Goal: Information Seeking & Learning: Learn about a topic

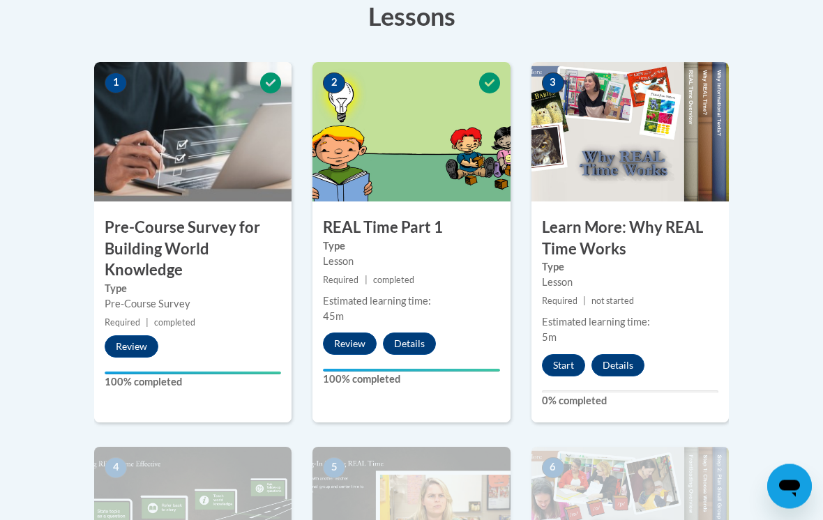
scroll to position [419, 0]
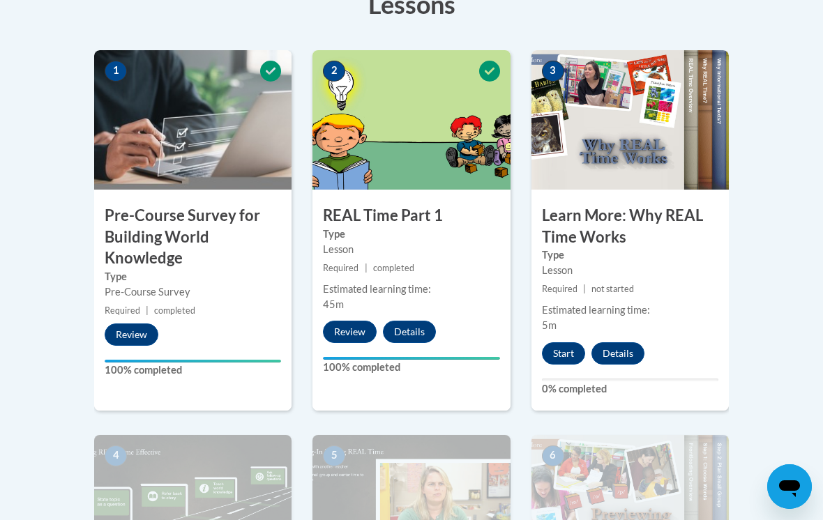
click at [578, 343] on button "Start" at bounding box center [563, 354] width 43 height 22
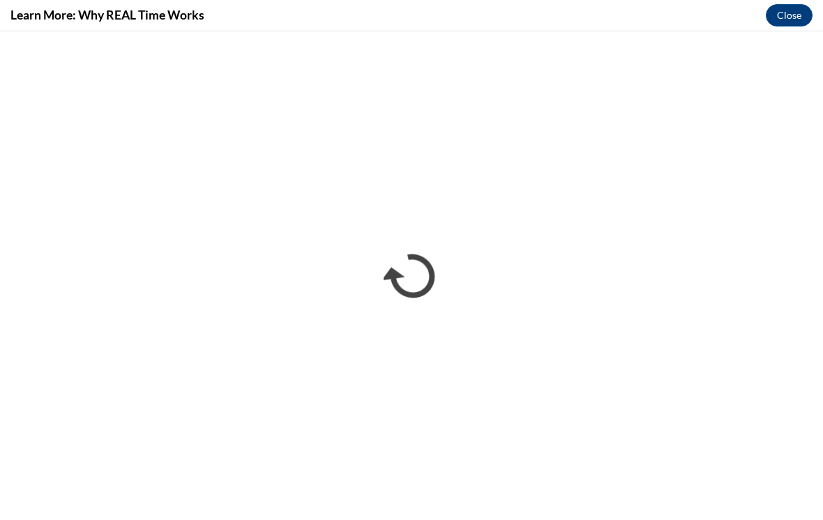
scroll to position [0, 0]
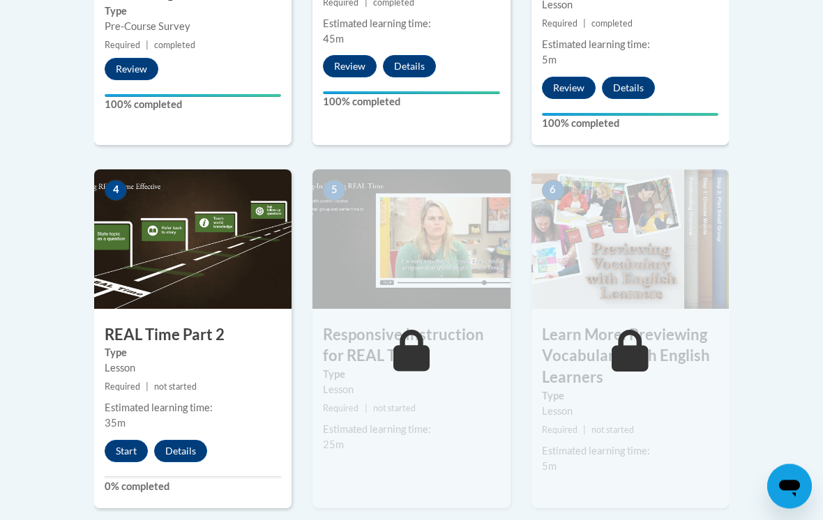
click at [140, 451] on button "Start" at bounding box center [126, 452] width 43 height 22
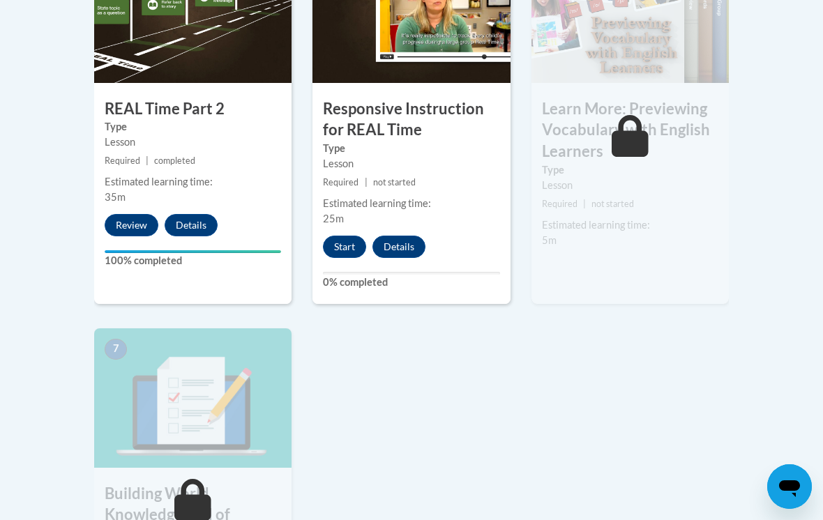
scroll to position [911, 0]
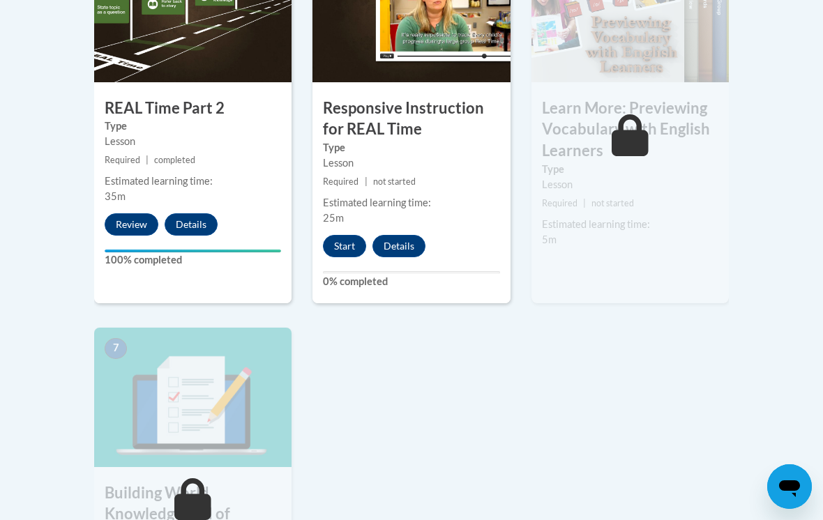
click at [345, 253] on button "Start" at bounding box center [344, 246] width 43 height 22
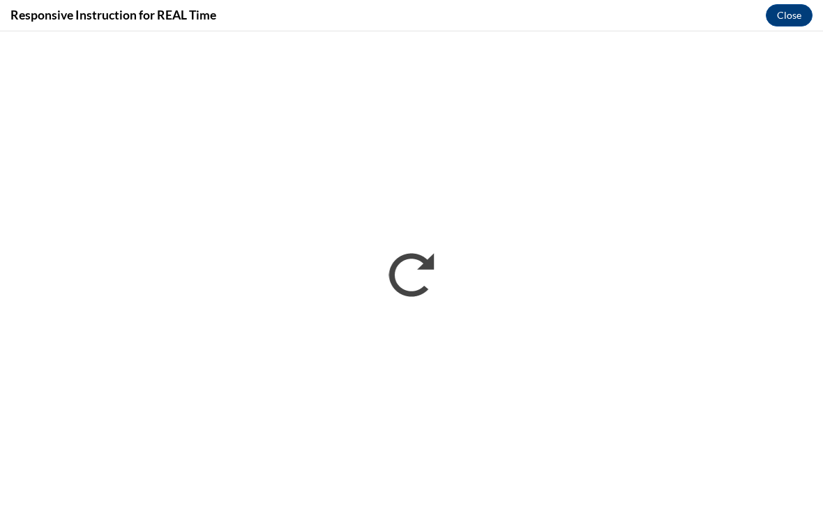
scroll to position [0, 0]
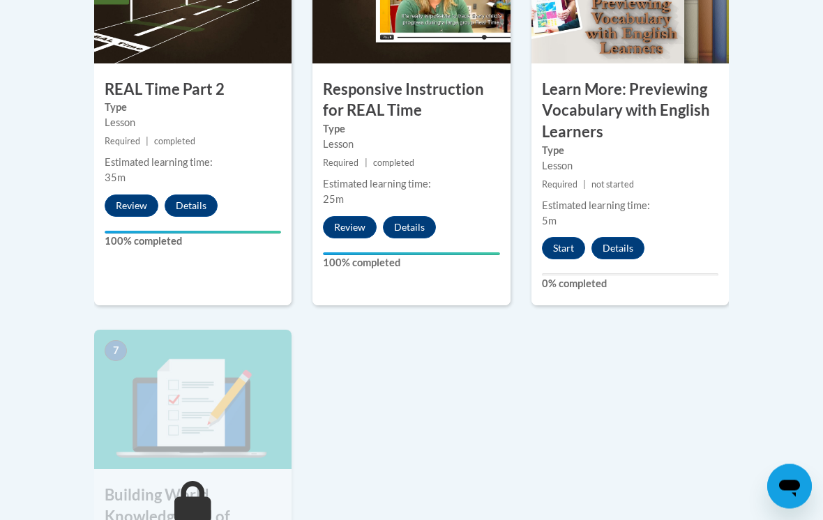
click at [570, 248] on button "Start" at bounding box center [563, 249] width 43 height 22
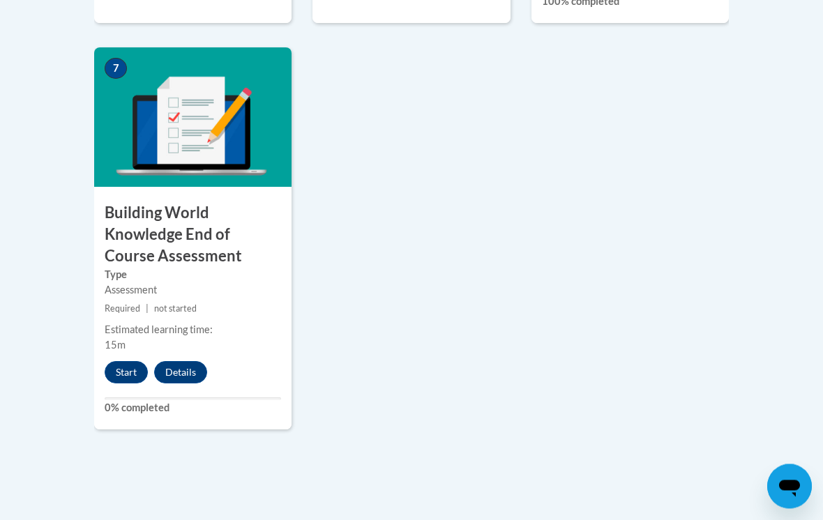
click at [135, 366] on button "Start" at bounding box center [126, 373] width 43 height 22
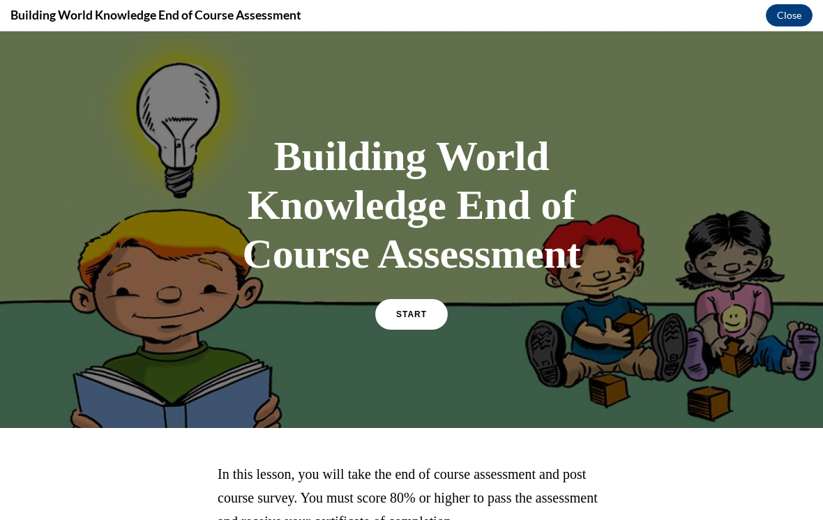
click at [429, 301] on link "START" at bounding box center [411, 314] width 73 height 31
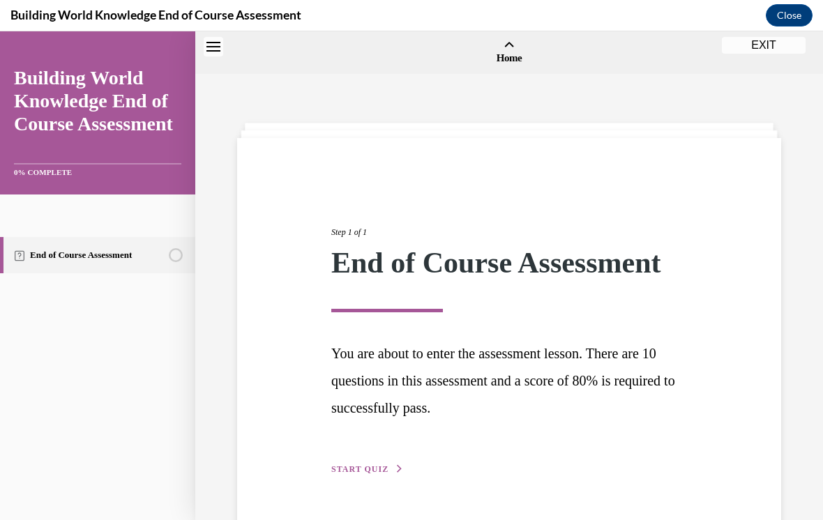
scroll to position [43, 0]
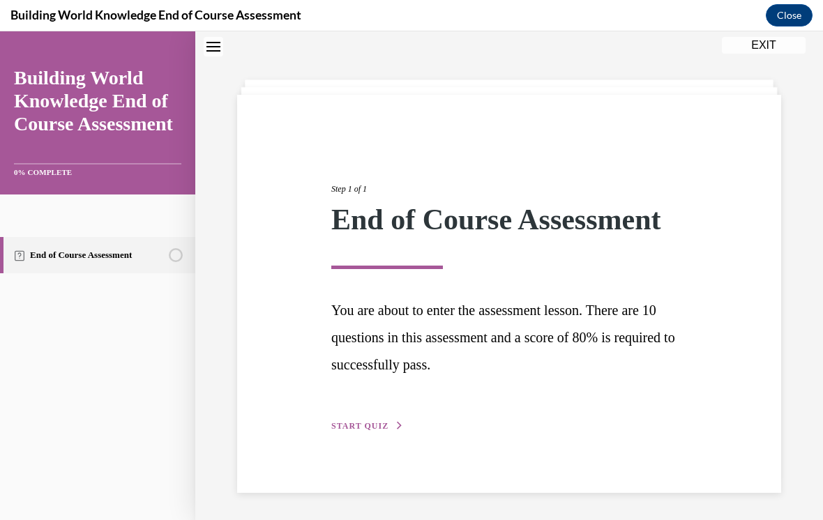
click at [358, 421] on span "START QUIZ" at bounding box center [359, 426] width 57 height 10
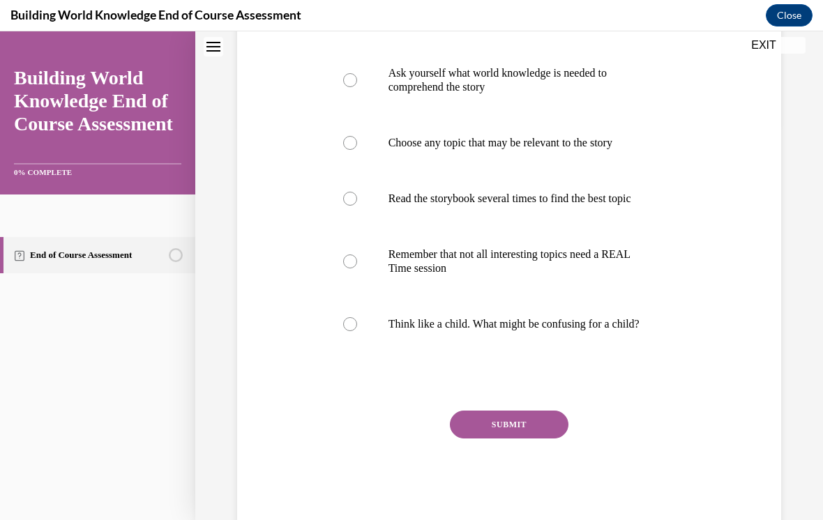
scroll to position [391, 0]
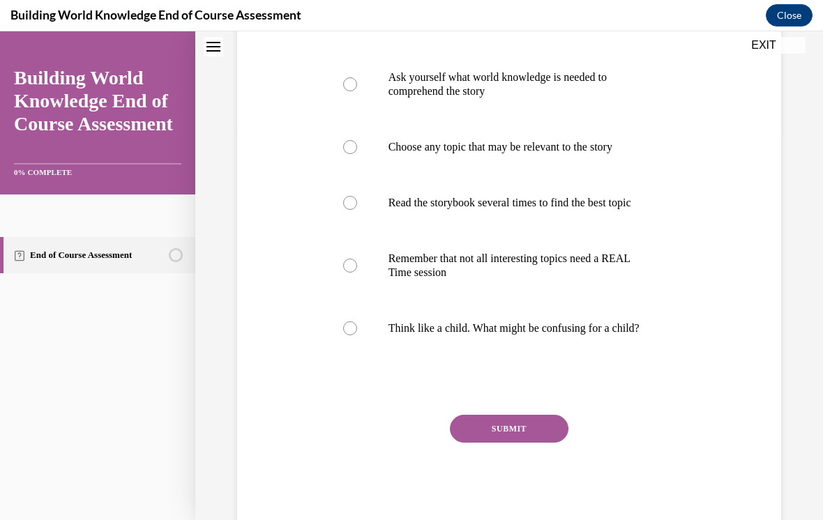
click at [385, 194] on label "Read the storybook several times to find the best topic" at bounding box center [509, 203] width 361 height 56
click at [357, 196] on input "Read the storybook several times to find the best topic" at bounding box center [350, 203] width 14 height 14
radio input "true"
click at [488, 443] on button "SUBMIT" at bounding box center [509, 429] width 119 height 28
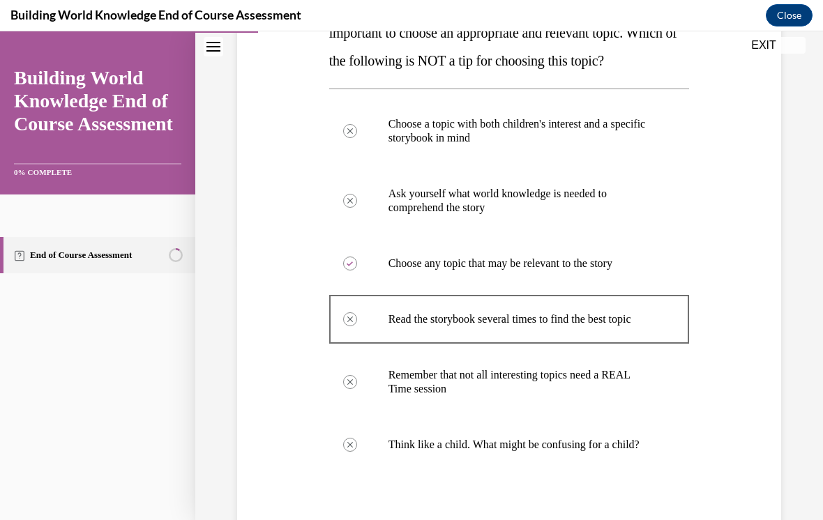
scroll to position [280, 0]
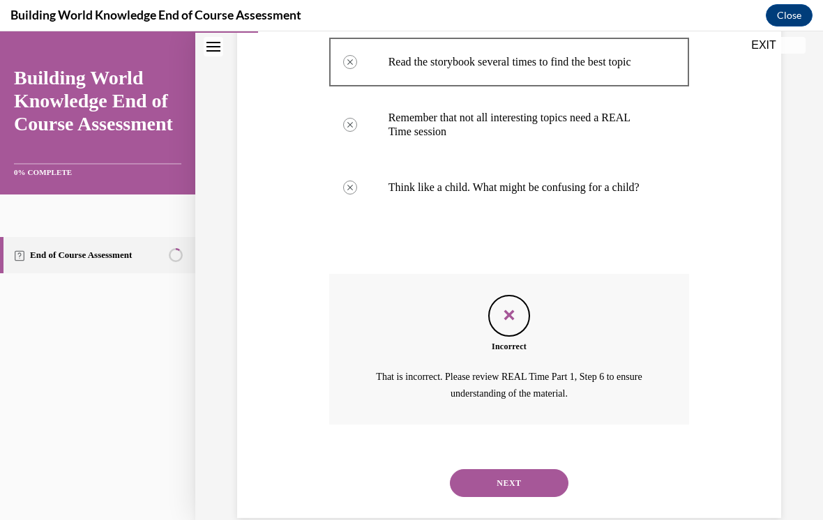
click at [502, 478] on button "NEXT" at bounding box center [509, 484] width 119 height 28
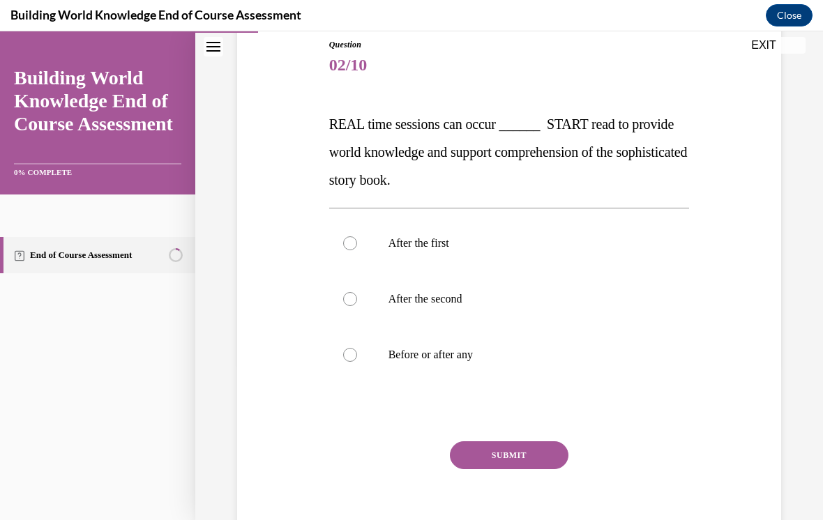
click at [377, 283] on label "After the second" at bounding box center [509, 299] width 361 height 56
click at [357, 292] on input "After the second" at bounding box center [350, 299] width 14 height 14
radio input "true"
click at [494, 461] on button "SUBMIT" at bounding box center [509, 456] width 119 height 28
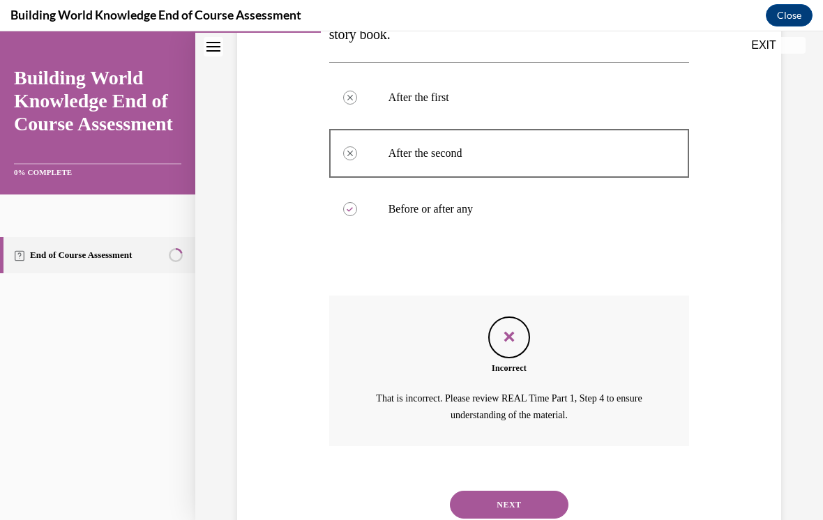
scroll to position [309, 0]
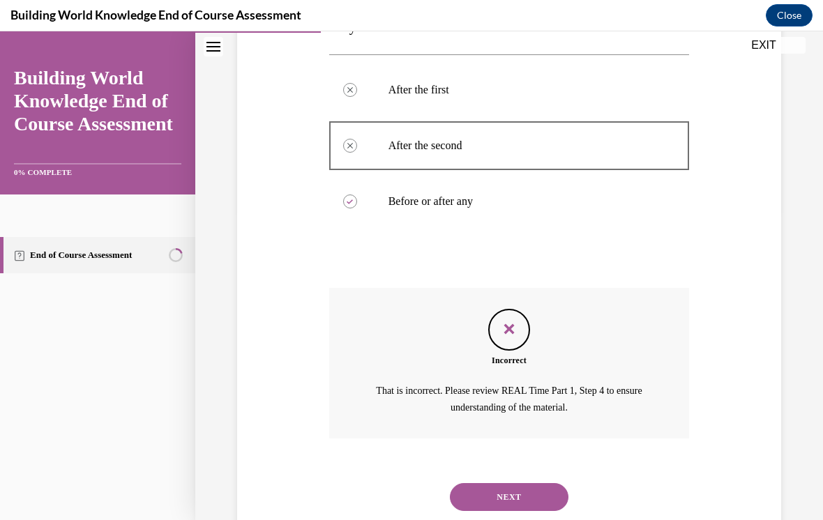
click at [506, 484] on button "NEXT" at bounding box center [509, 498] width 119 height 28
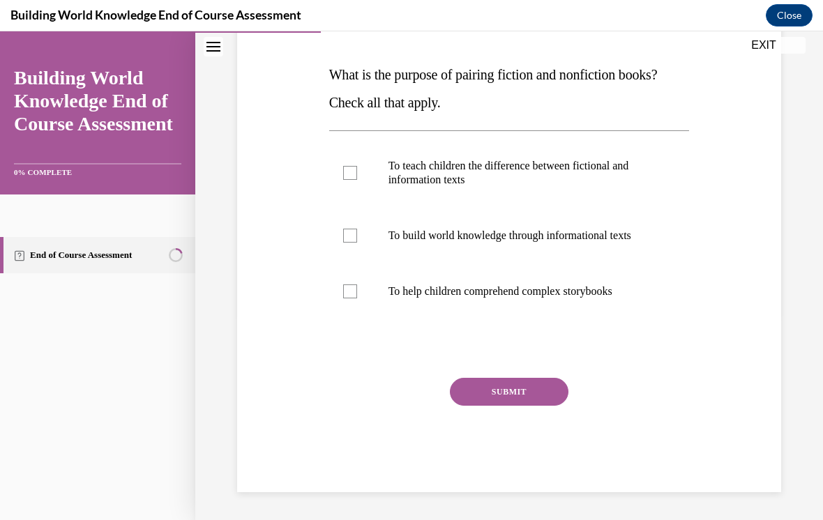
scroll to position [155, 0]
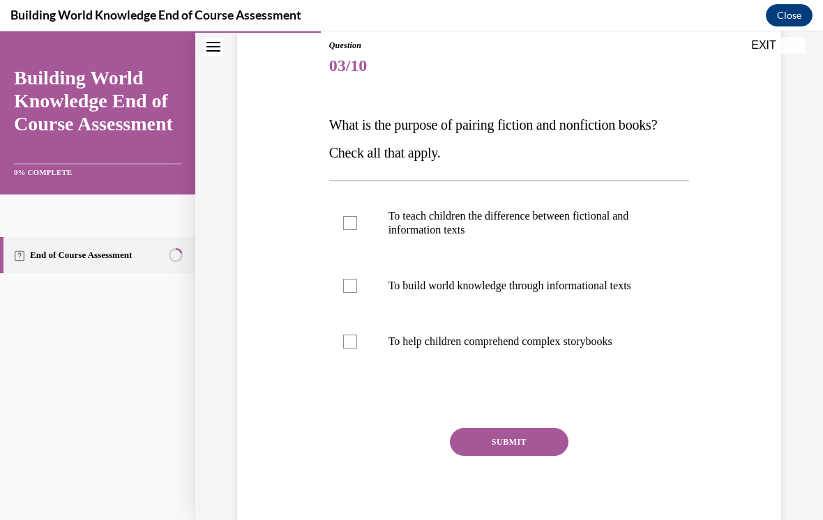
click at [410, 233] on p "To teach children the difference between fictional and information texts" at bounding box center [522, 223] width 267 height 28
click at [357, 230] on input "To teach children the difference between fictional and information texts" at bounding box center [350, 223] width 14 height 14
checkbox input "true"
click at [404, 300] on label "To build world knowledge through informational texts" at bounding box center [509, 286] width 361 height 56
click at [357, 293] on input "To build world knowledge through informational texts" at bounding box center [350, 286] width 14 height 14
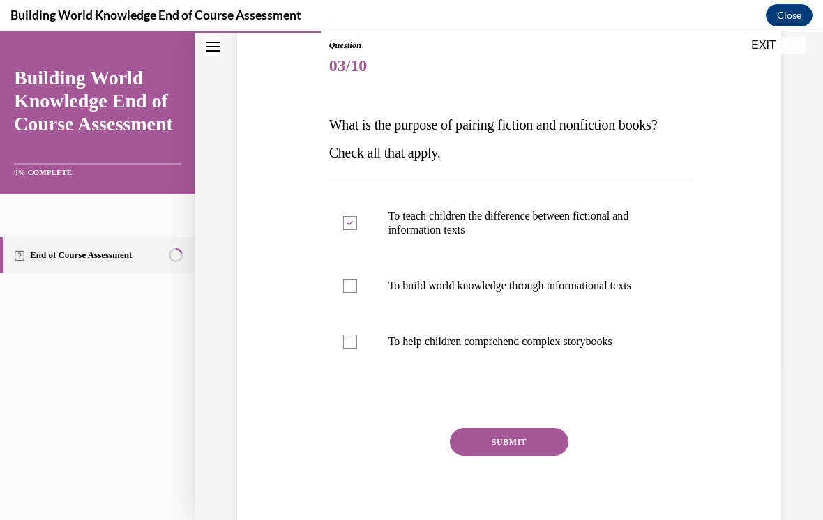
checkbox input "true"
click at [483, 446] on button "SUBMIT" at bounding box center [509, 442] width 119 height 28
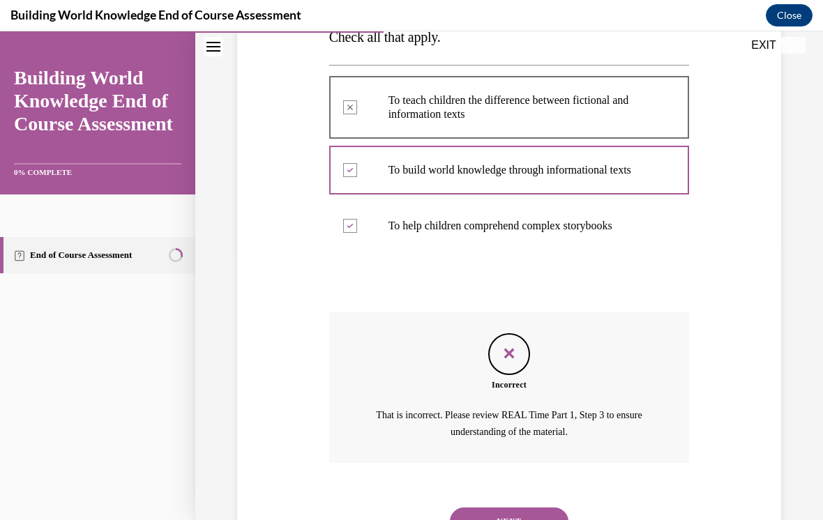
scroll to position [271, 0]
click at [497, 508] on button "NEXT" at bounding box center [509, 522] width 119 height 28
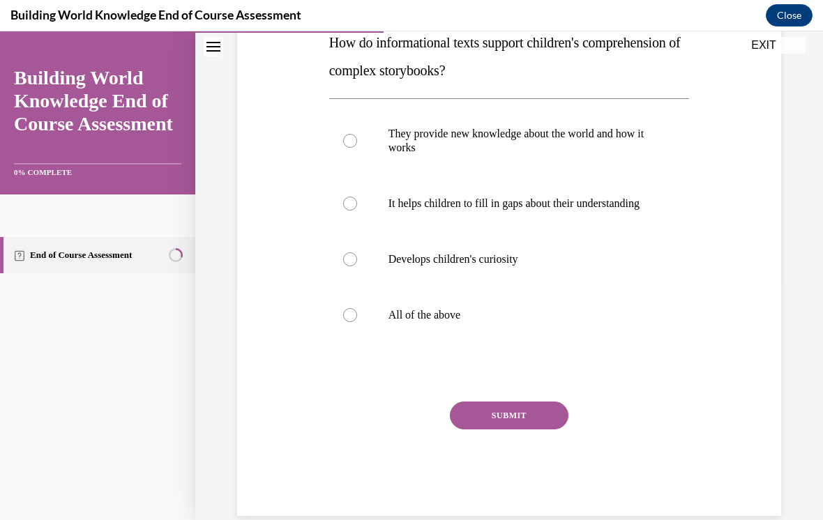
scroll to position [237, 0]
click at [354, 323] on div at bounding box center [350, 316] width 14 height 14
click at [354, 323] on input "All of the above" at bounding box center [350, 316] width 14 height 14
radio input "true"
click at [481, 430] on button "SUBMIT" at bounding box center [509, 417] width 119 height 28
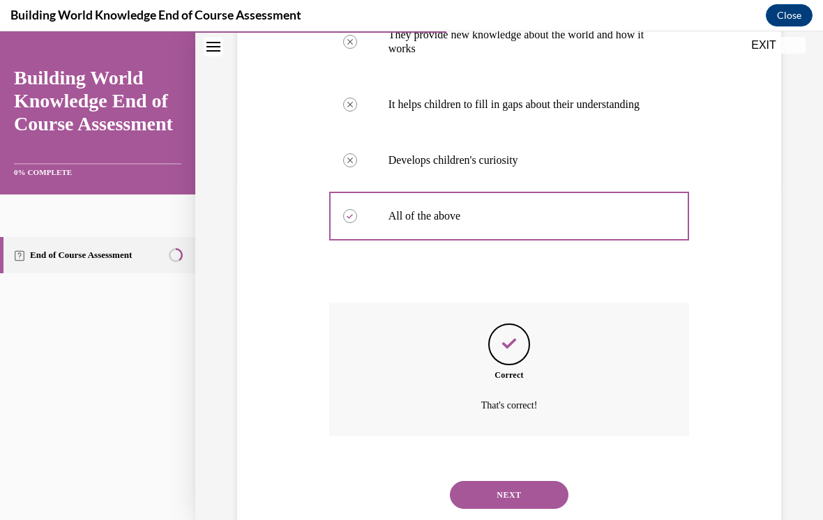
scroll to position [349, 0]
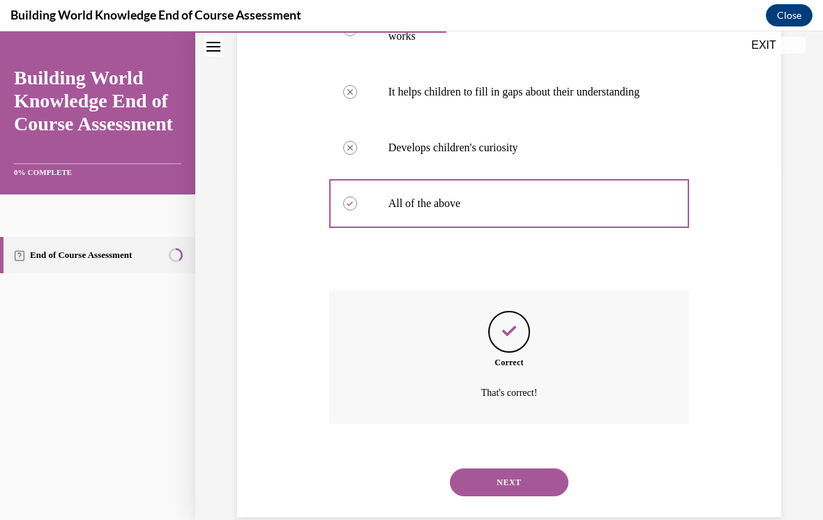
click at [544, 470] on button "NEXT" at bounding box center [509, 483] width 119 height 28
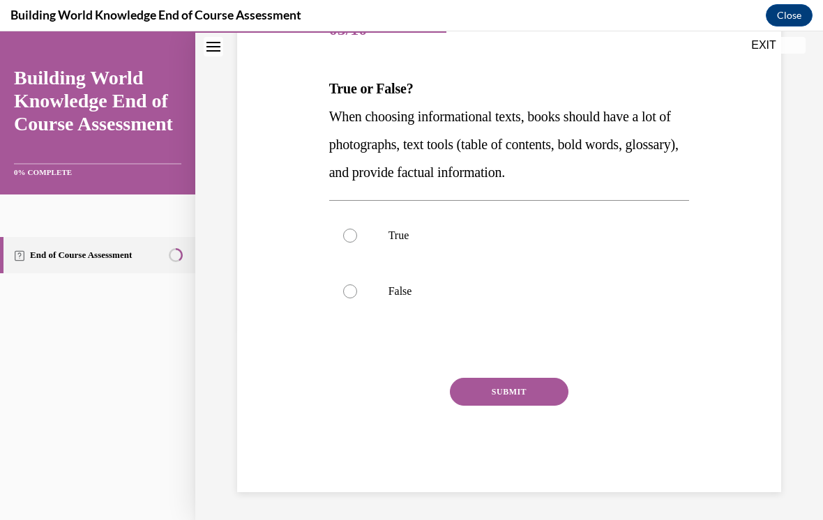
scroll to position [153, 0]
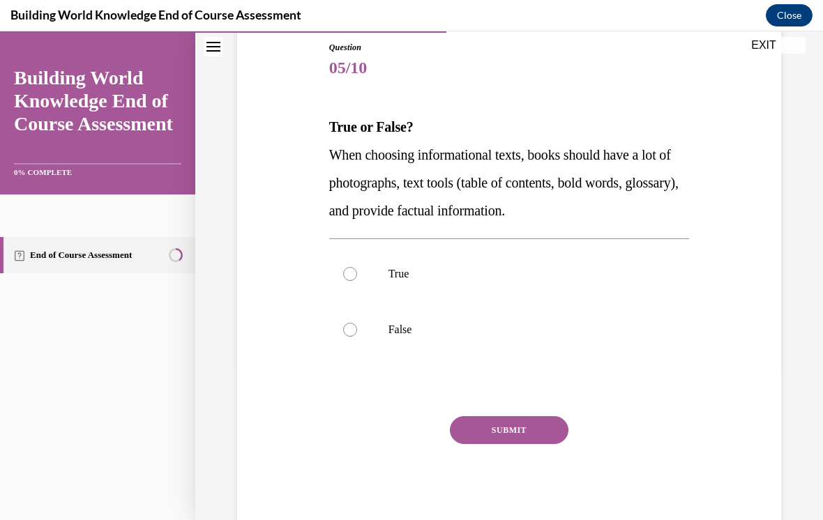
click at [420, 276] on p "True" at bounding box center [522, 274] width 267 height 14
click at [357, 276] on input "True" at bounding box center [350, 274] width 14 height 14
radio input "true"
click at [528, 432] on button "SUBMIT" at bounding box center [509, 431] width 119 height 28
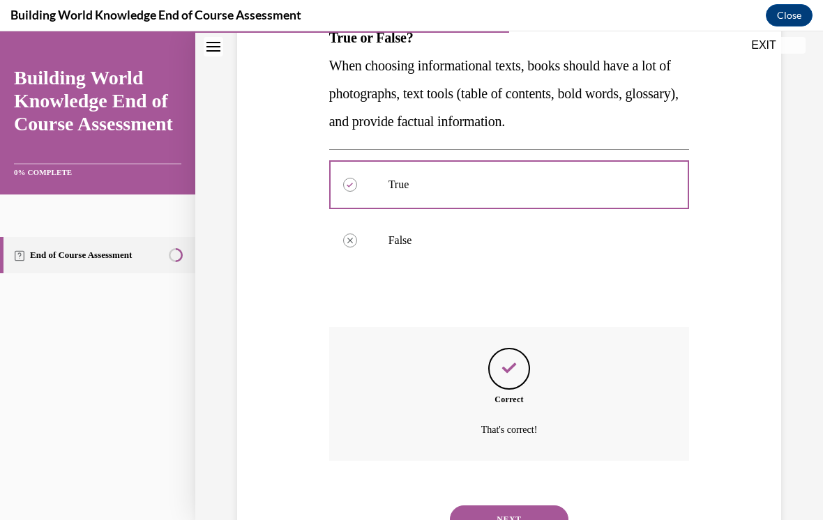
scroll to position [265, 0]
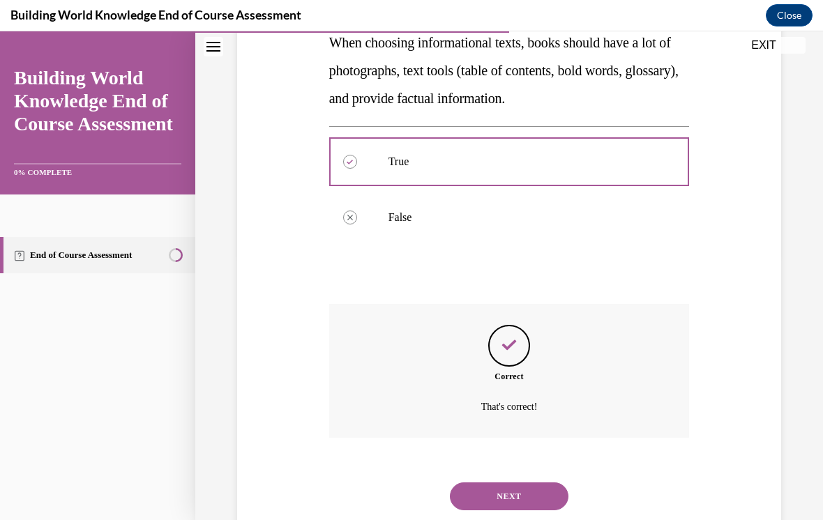
click at [472, 484] on button "NEXT" at bounding box center [509, 497] width 119 height 28
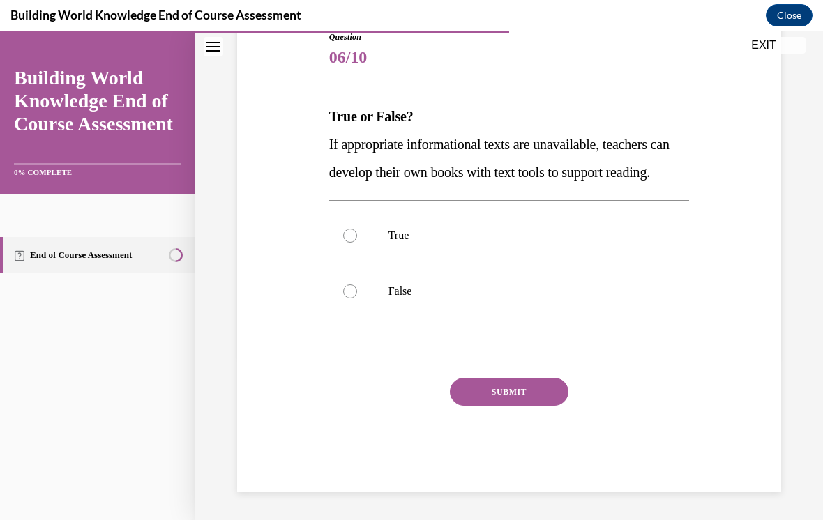
scroll to position [153, 0]
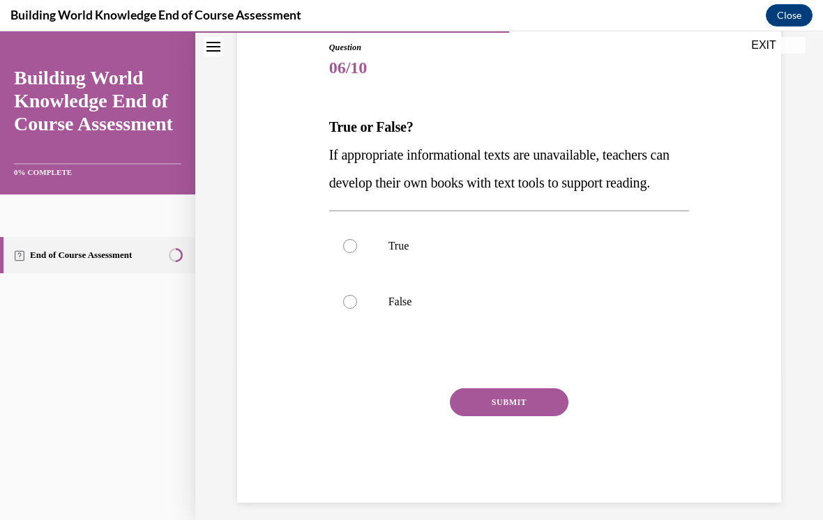
click at [350, 309] on div at bounding box center [350, 302] width 14 height 14
click at [350, 309] on input "False" at bounding box center [350, 302] width 14 height 14
radio input "true"
click at [480, 417] on button "SUBMIT" at bounding box center [509, 403] width 119 height 28
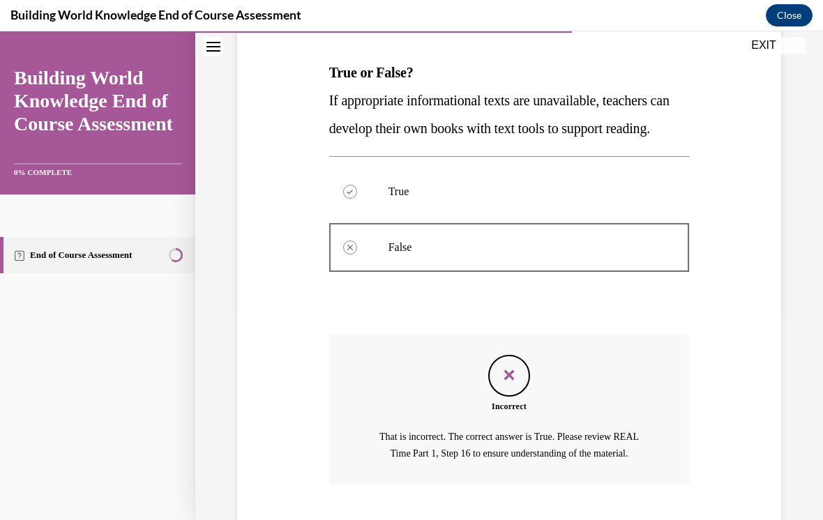
scroll to position [208, 0]
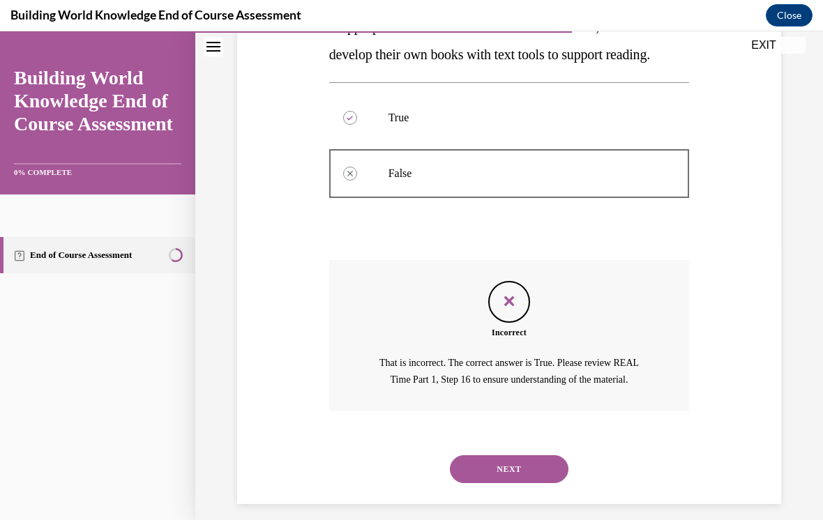
click at [496, 470] on button "NEXT" at bounding box center [509, 470] width 119 height 28
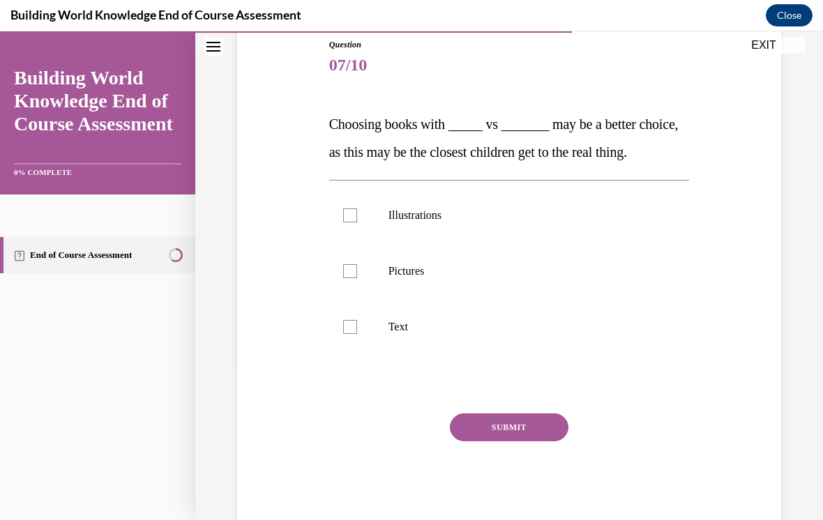
click at [354, 243] on label "Illustrations" at bounding box center [509, 216] width 361 height 56
click at [354, 223] on input "Illustrations" at bounding box center [350, 216] width 14 height 14
checkbox input "true"
click at [360, 299] on label "Pictures" at bounding box center [509, 271] width 361 height 56
click at [357, 278] on input "Pictures" at bounding box center [350, 271] width 14 height 14
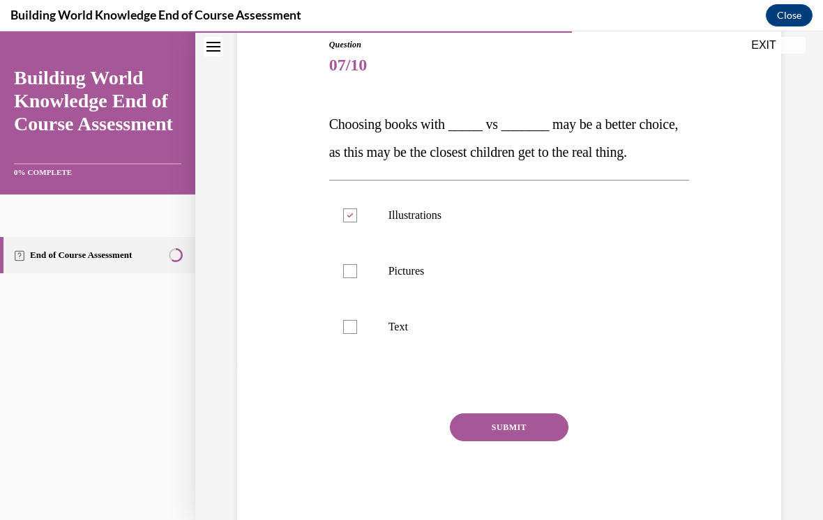
checkbox input "true"
click at [486, 442] on button "SUBMIT" at bounding box center [509, 428] width 119 height 28
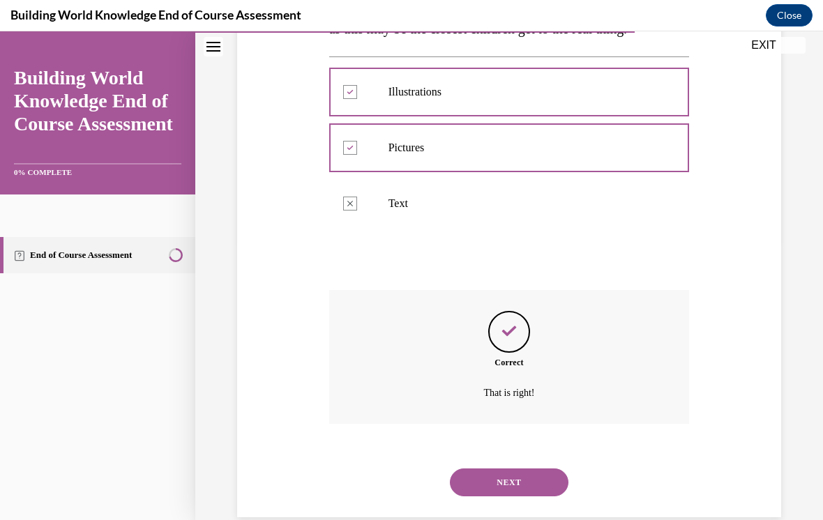
scroll to position [293, 0]
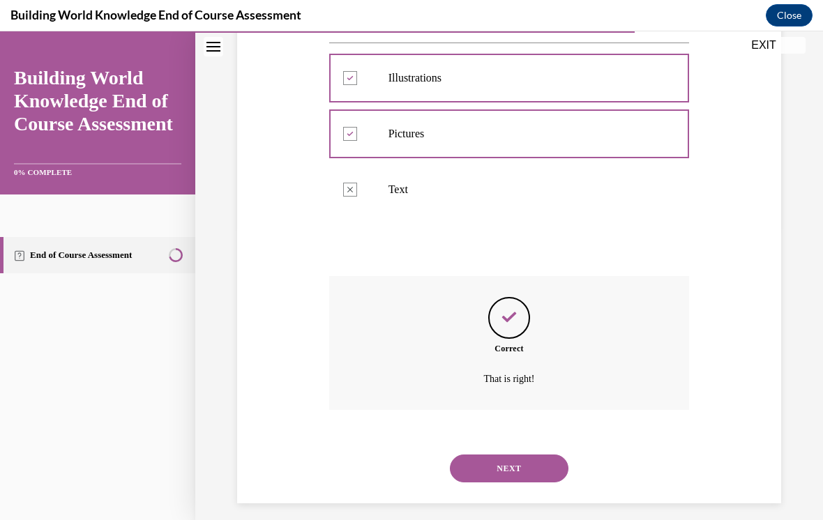
click at [504, 481] on button "NEXT" at bounding box center [509, 469] width 119 height 28
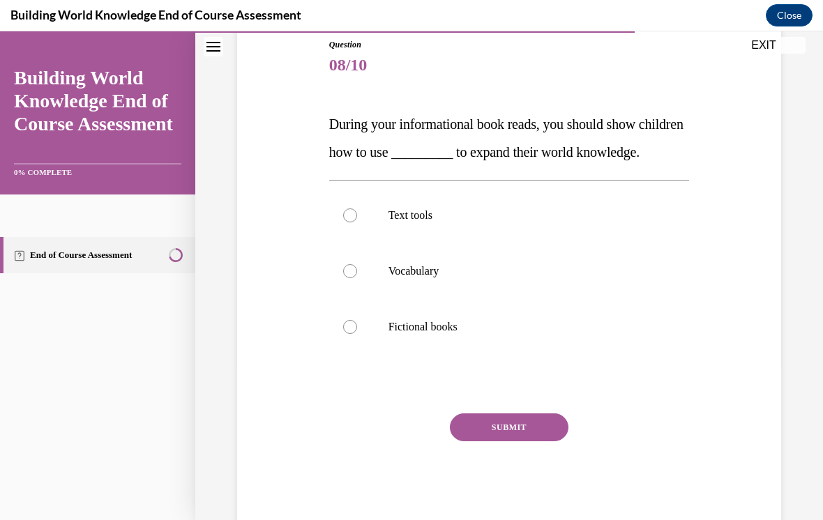
click at [352, 355] on label "Fictional books" at bounding box center [509, 327] width 361 height 56
click at [352, 334] on input "Fictional books" at bounding box center [350, 327] width 14 height 14
radio input "true"
click at [478, 442] on button "SUBMIT" at bounding box center [509, 428] width 119 height 28
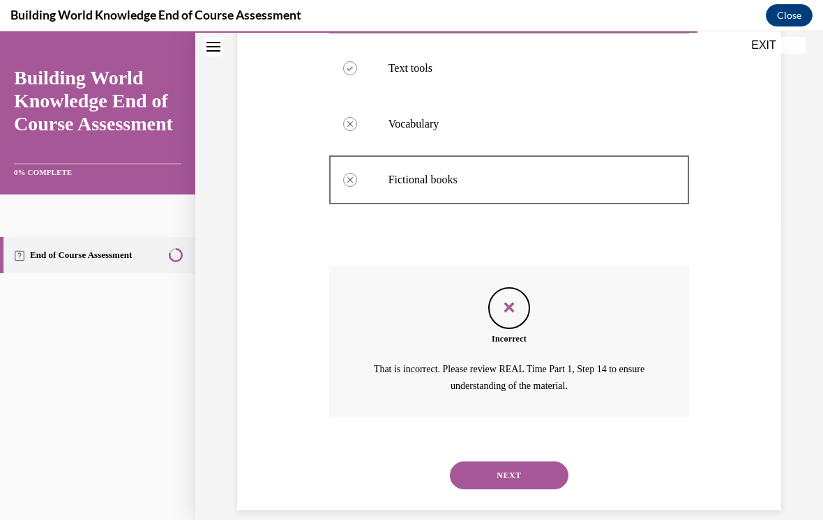
scroll to position [309, 0]
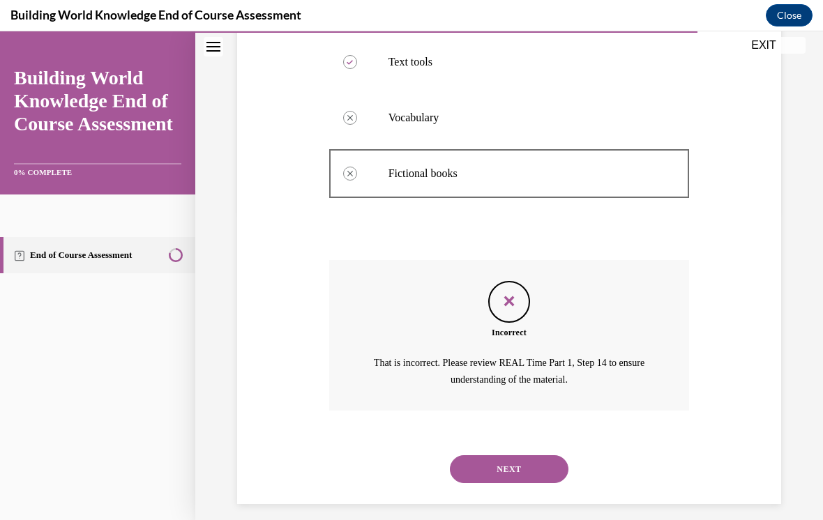
click at [493, 484] on button "NEXT" at bounding box center [509, 470] width 119 height 28
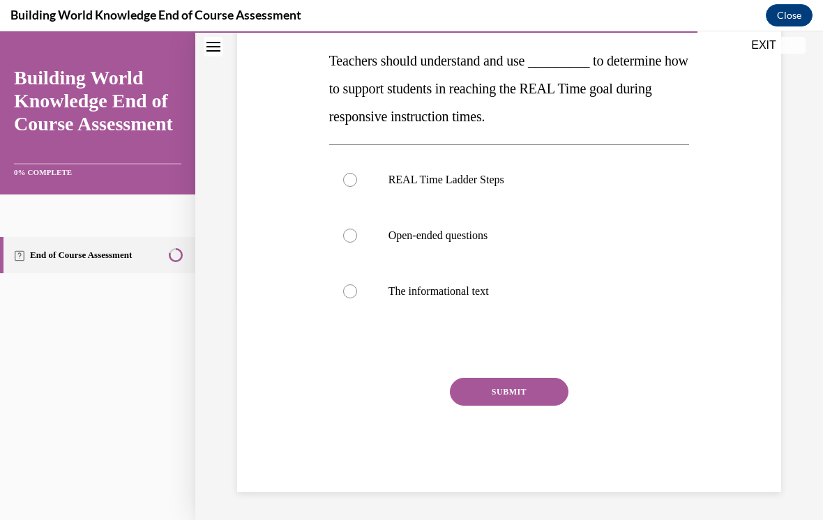
scroll to position [156, 0]
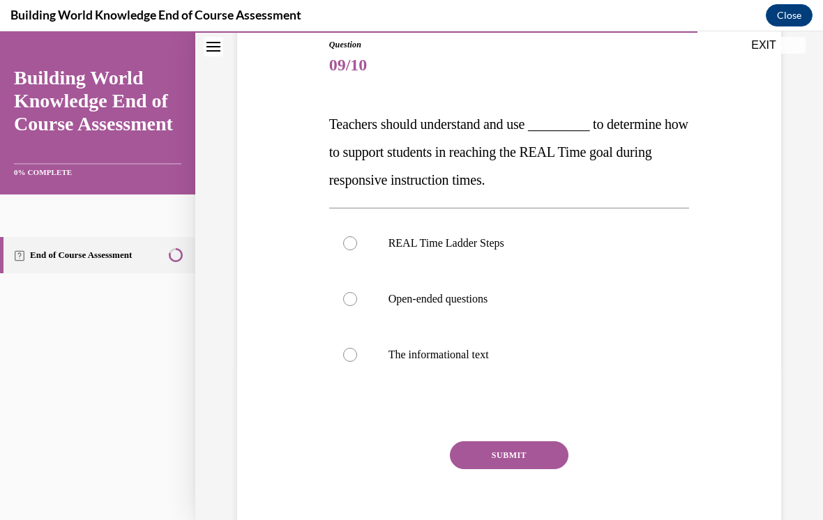
click at [370, 241] on label "REAL Time Ladder Steps" at bounding box center [509, 244] width 361 height 56
click at [357, 241] on input "REAL Time Ladder Steps" at bounding box center [350, 244] width 14 height 14
radio input "true"
click at [484, 464] on button "SUBMIT" at bounding box center [509, 456] width 119 height 28
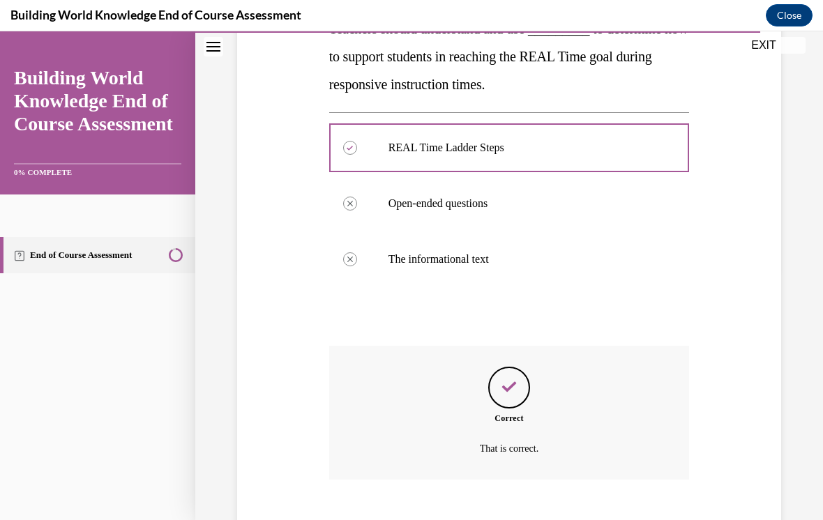
scroll to position [293, 0]
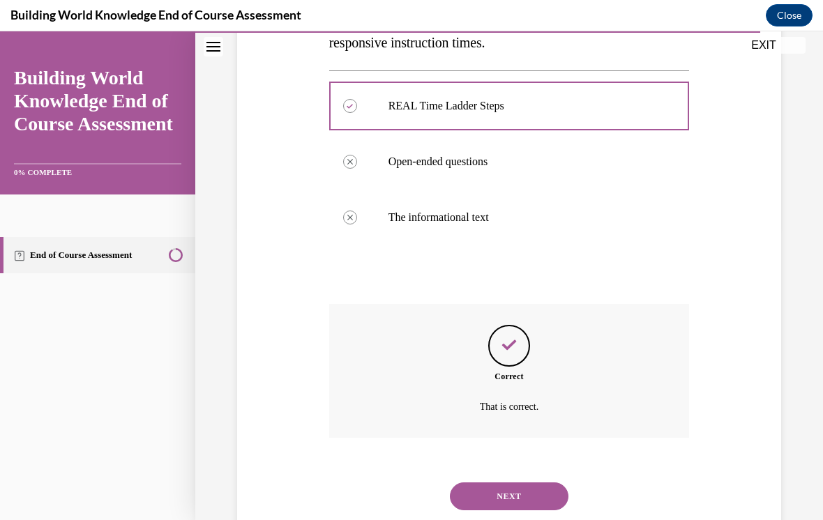
click at [472, 483] on button "NEXT" at bounding box center [509, 497] width 119 height 28
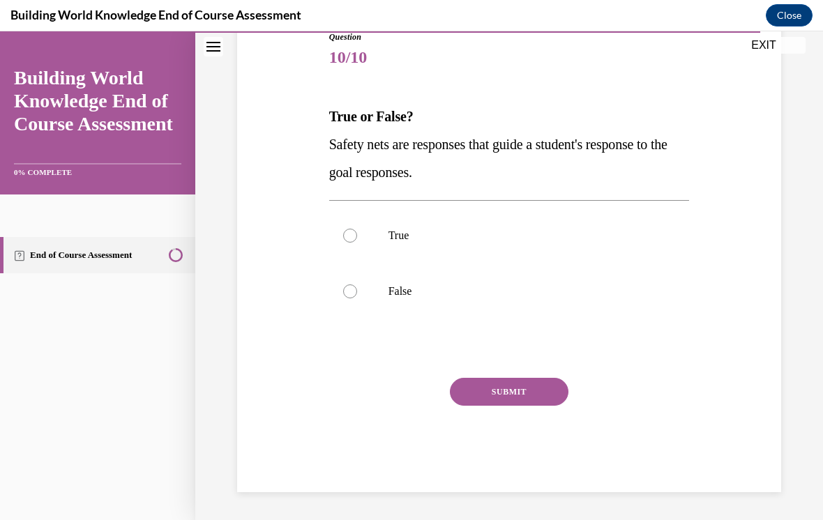
scroll to position [125, 0]
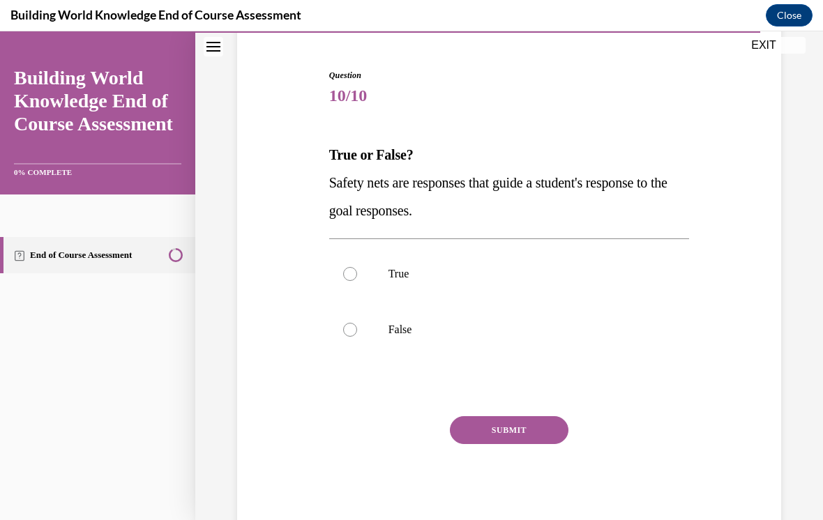
click at [361, 271] on label "True" at bounding box center [509, 274] width 361 height 56
click at [357, 271] on input "True" at bounding box center [350, 274] width 14 height 14
radio input "true"
click at [472, 433] on button "SUBMIT" at bounding box center [509, 431] width 119 height 28
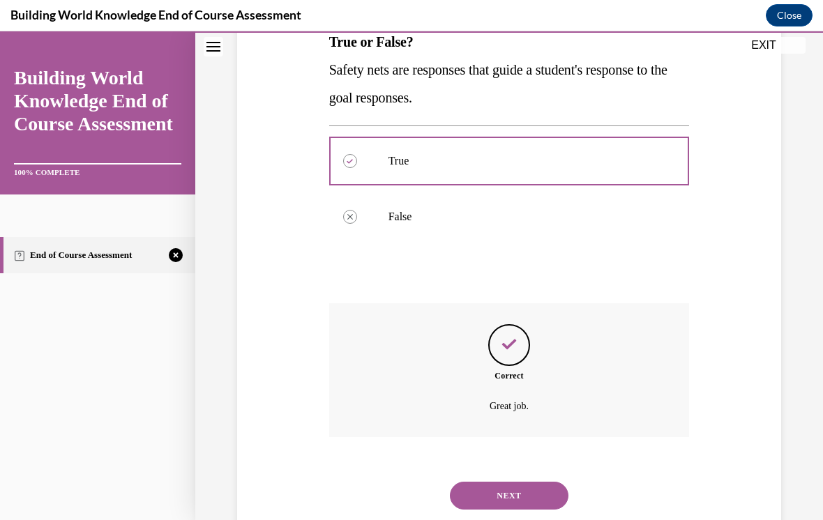
scroll to position [237, 0]
click at [486, 483] on button "NEXT" at bounding box center [509, 497] width 119 height 28
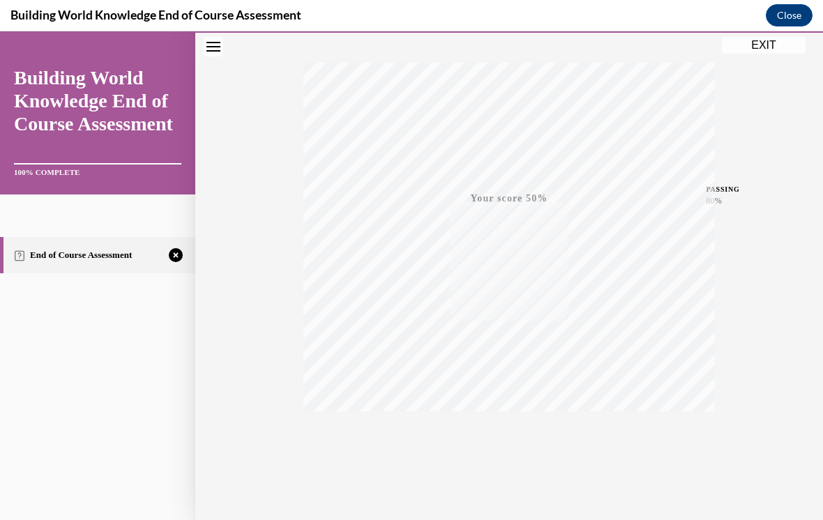
scroll to position [205, 0]
click at [500, 445] on div "TAKE AGAIN" at bounding box center [510, 447] width 50 height 33
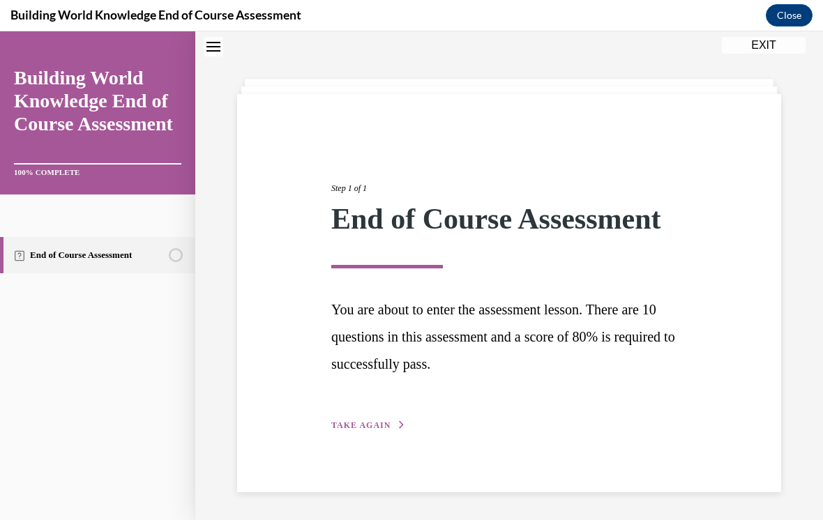
click at [343, 430] on button "TAKE AGAIN" at bounding box center [368, 425] width 75 height 13
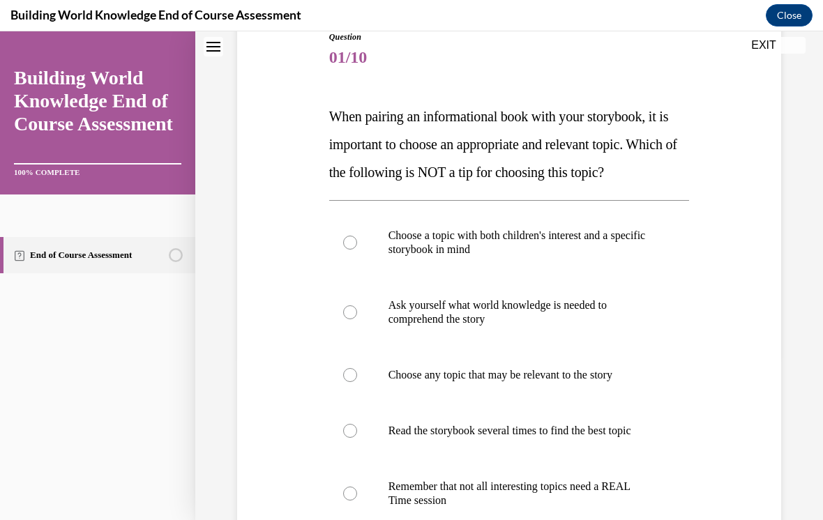
scroll to position [163, 0]
click at [527, 259] on label "Choose a topic with both children's interest and a specific storybook in mind" at bounding box center [509, 243] width 361 height 70
click at [357, 250] on input "Choose a topic with both children's interest and a specific storybook in mind" at bounding box center [350, 243] width 14 height 14
radio input "true"
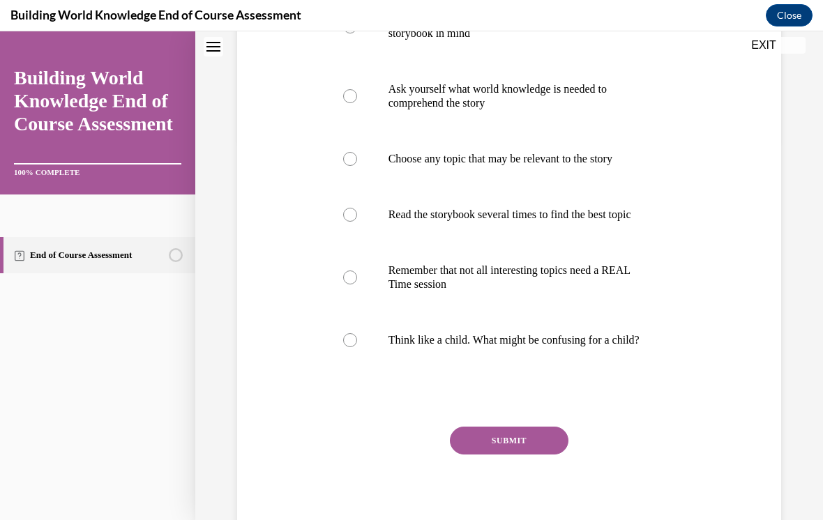
click at [538, 455] on button "SUBMIT" at bounding box center [509, 441] width 119 height 28
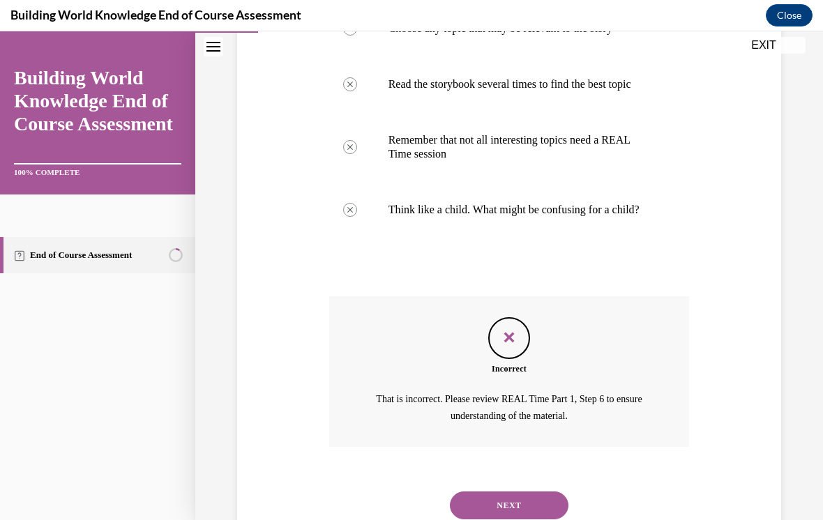
scroll to position [532, 0]
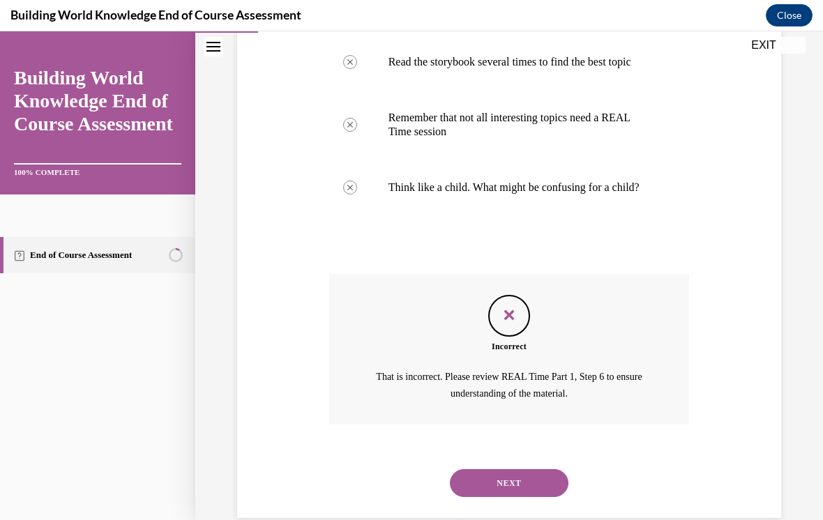
click at [484, 490] on button "NEXT" at bounding box center [509, 484] width 119 height 28
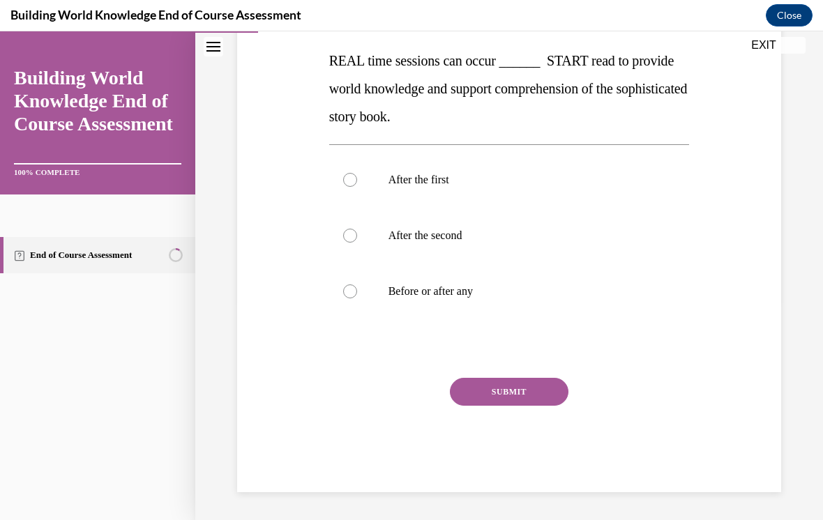
scroll to position [156, 0]
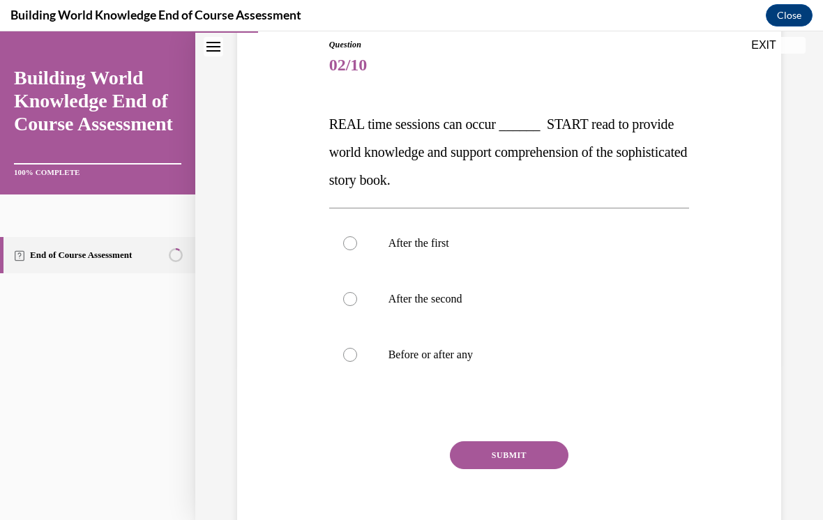
click at [365, 338] on label "Before or after any" at bounding box center [509, 355] width 361 height 56
click at [357, 348] on input "Before or after any" at bounding box center [350, 355] width 14 height 14
radio input "true"
click at [489, 465] on button "SUBMIT" at bounding box center [509, 456] width 119 height 28
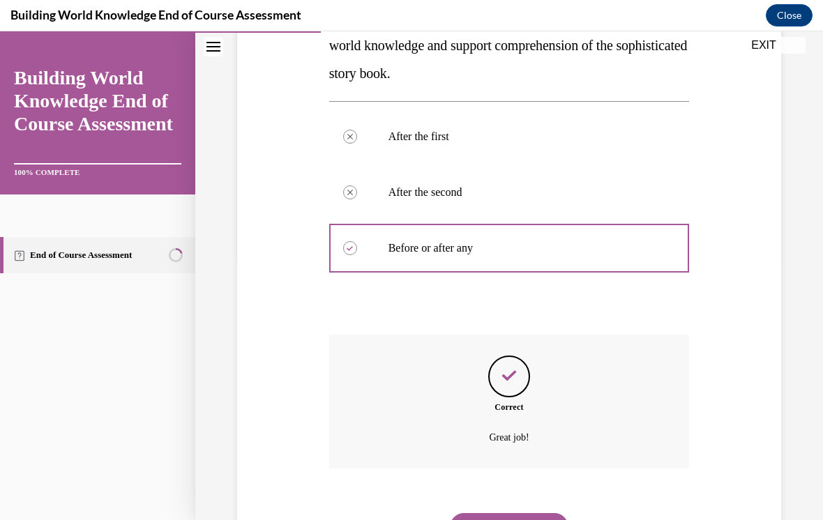
scroll to position [293, 0]
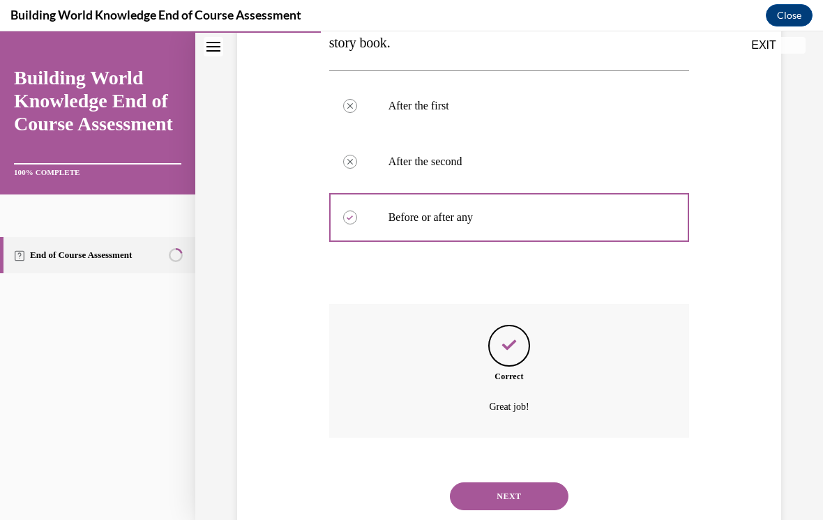
click at [484, 483] on button "NEXT" at bounding box center [509, 497] width 119 height 28
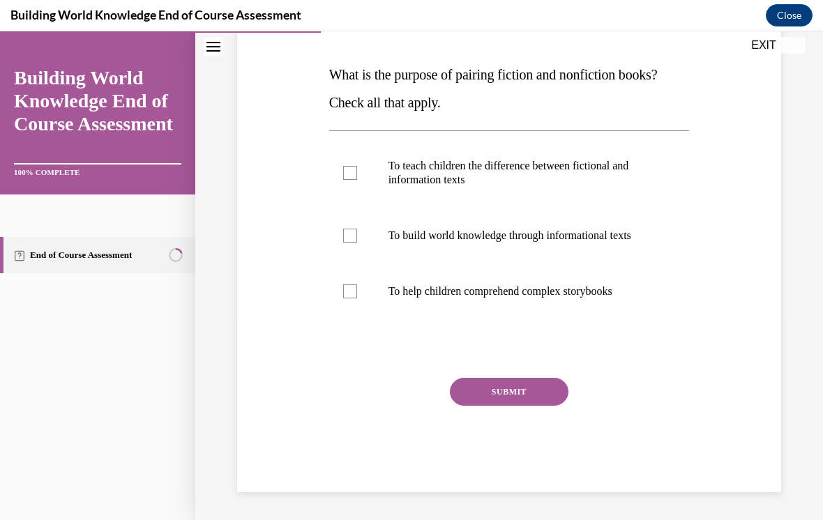
scroll to position [155, 0]
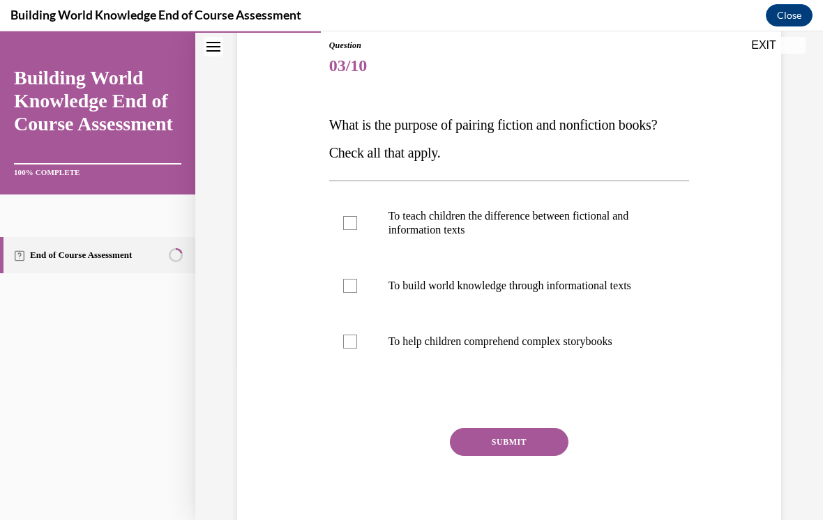
click at [366, 291] on label "To build world knowledge through informational texts" at bounding box center [509, 286] width 361 height 56
click at [357, 291] on input "To build world knowledge through informational texts" at bounding box center [350, 286] width 14 height 14
checkbox input "true"
click at [475, 445] on button "SUBMIT" at bounding box center [509, 442] width 119 height 28
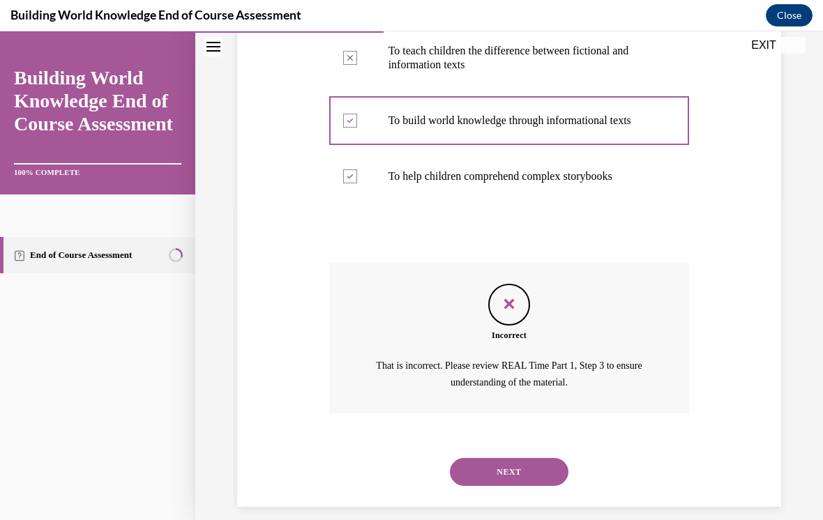
scroll to position [295, 0]
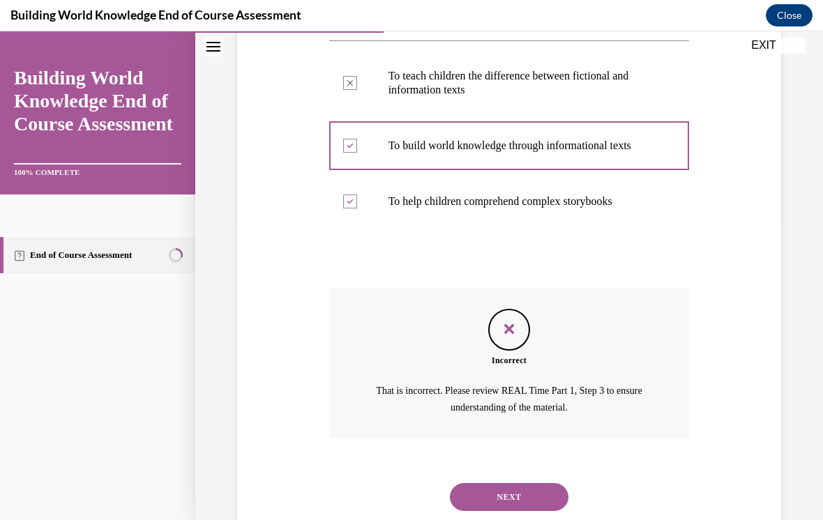
click at [491, 484] on button "NEXT" at bounding box center [509, 498] width 119 height 28
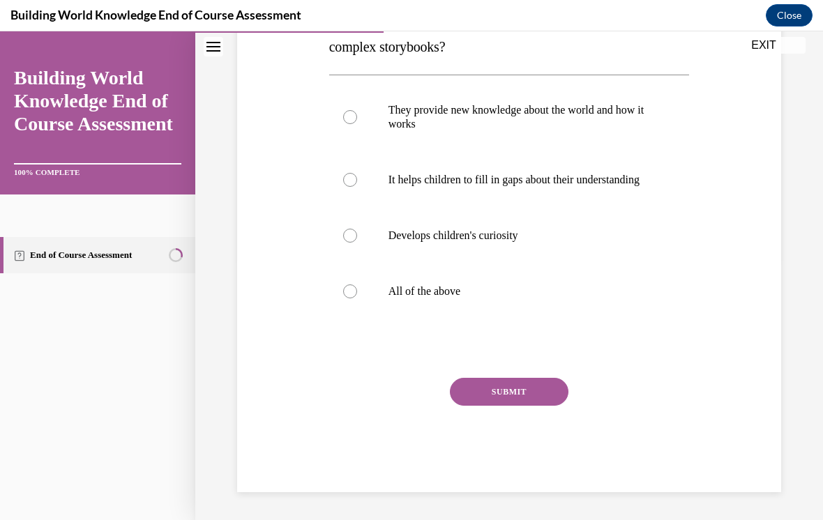
scroll to position [0, 0]
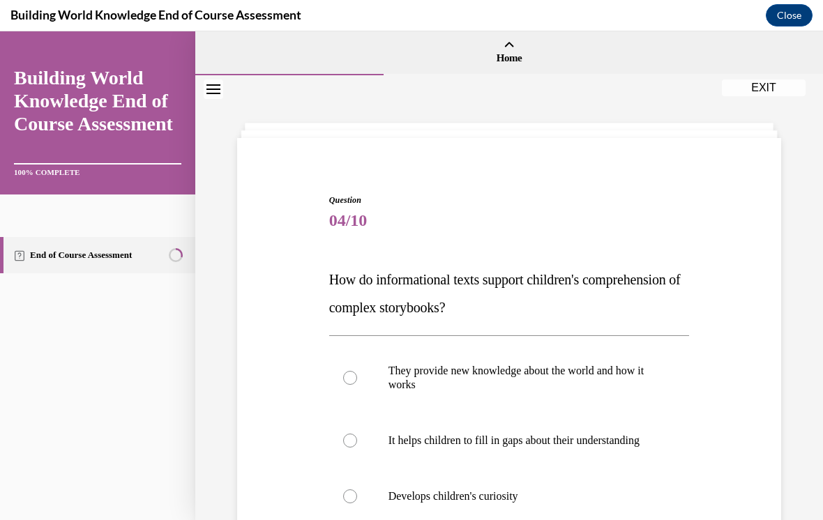
click at [377, 366] on label "They provide new knowledge about the world and how it works" at bounding box center [509, 378] width 361 height 70
click at [357, 371] on input "They provide new knowledge about the world and how it works" at bounding box center [350, 378] width 14 height 14
radio input "true"
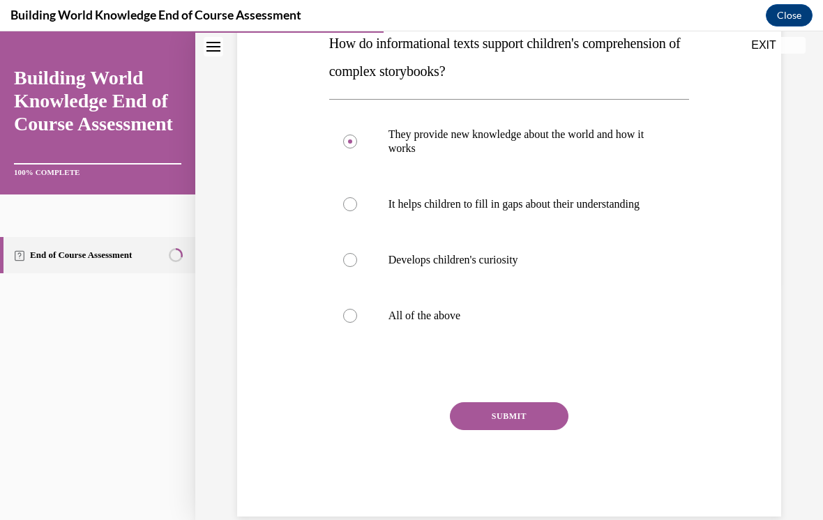
click at [477, 430] on button "SUBMIT" at bounding box center [509, 417] width 119 height 28
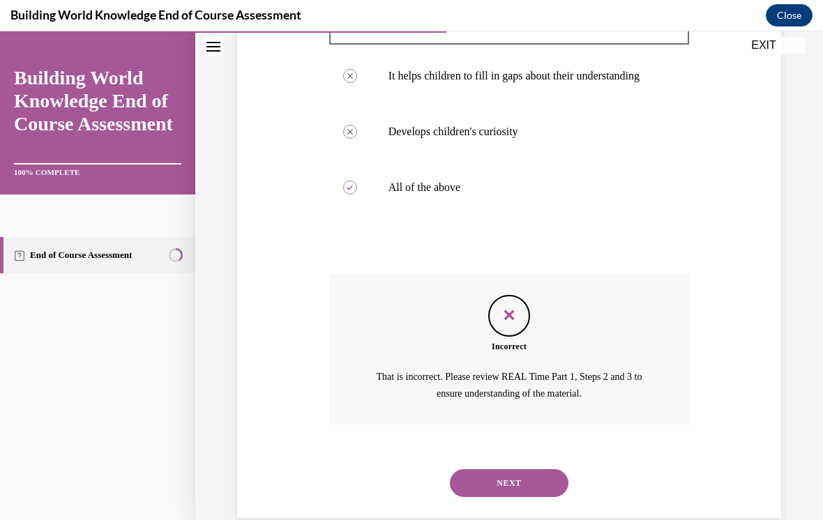
click at [487, 470] on button "NEXT" at bounding box center [509, 484] width 119 height 28
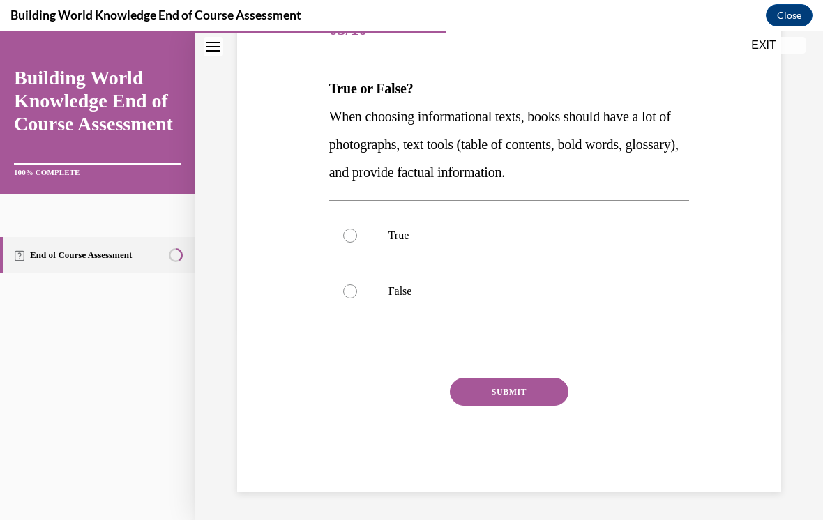
scroll to position [153, 0]
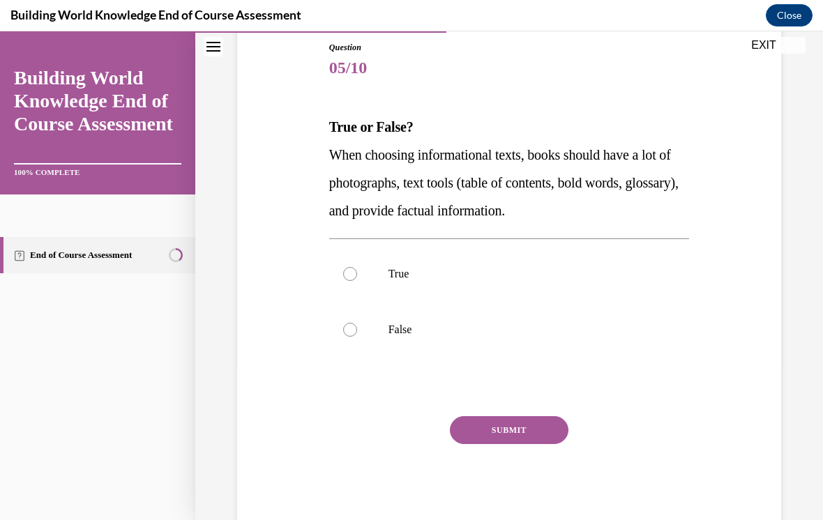
click at [360, 285] on label "True" at bounding box center [509, 274] width 361 height 56
click at [357, 281] on input "True" at bounding box center [350, 274] width 14 height 14
radio input "true"
click at [473, 440] on button "SUBMIT" at bounding box center [509, 431] width 119 height 28
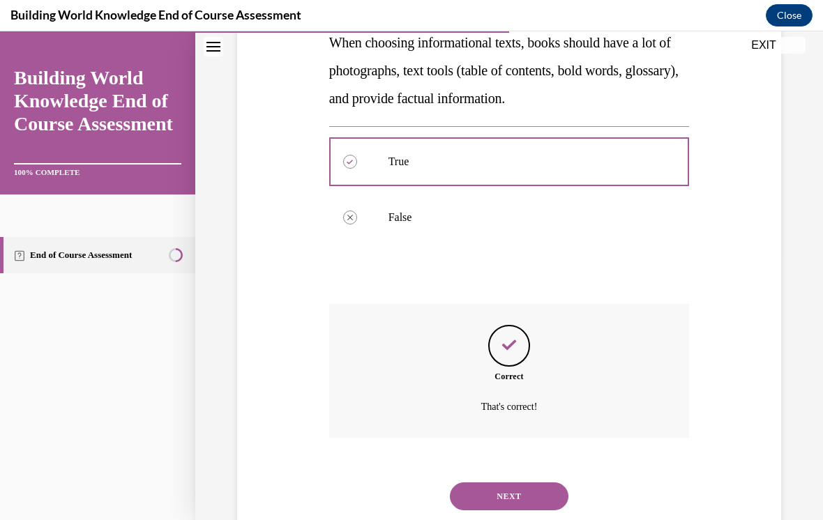
click at [471, 483] on button "NEXT" at bounding box center [509, 497] width 119 height 28
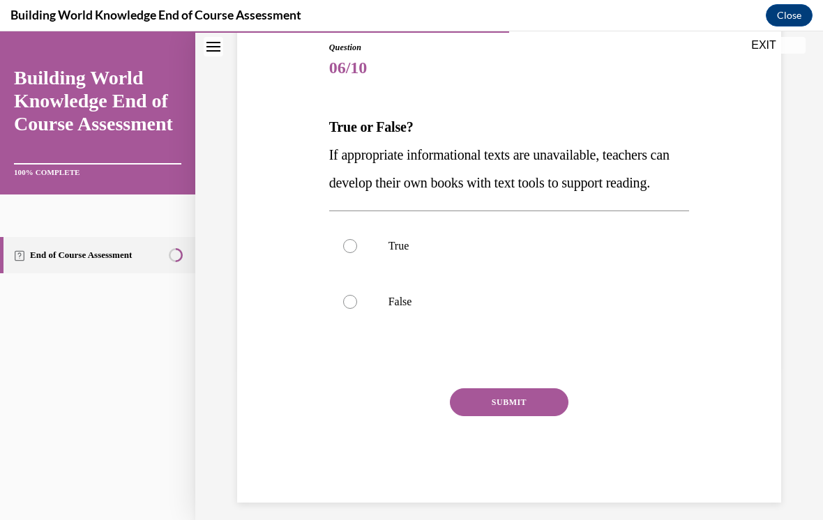
click at [368, 330] on label "False" at bounding box center [509, 302] width 361 height 56
click at [357, 309] on input "False" at bounding box center [350, 302] width 14 height 14
radio input "true"
click at [474, 417] on button "SUBMIT" at bounding box center [509, 403] width 119 height 28
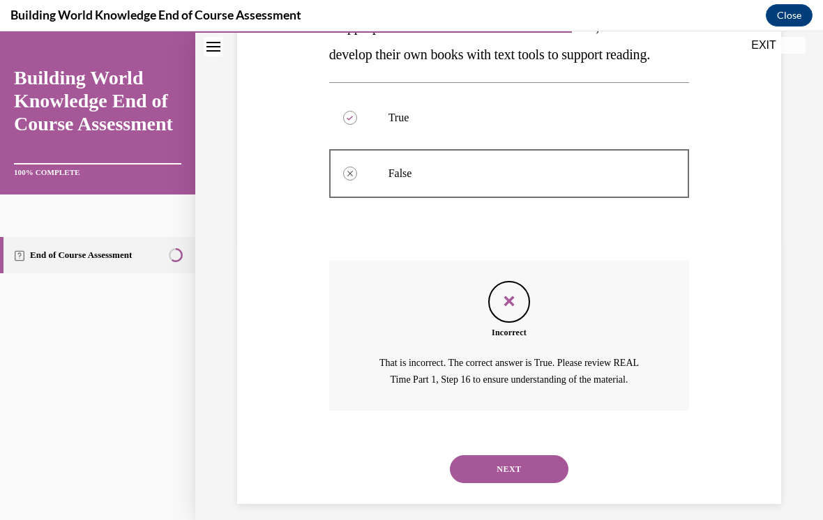
click at [469, 480] on button "NEXT" at bounding box center [509, 470] width 119 height 28
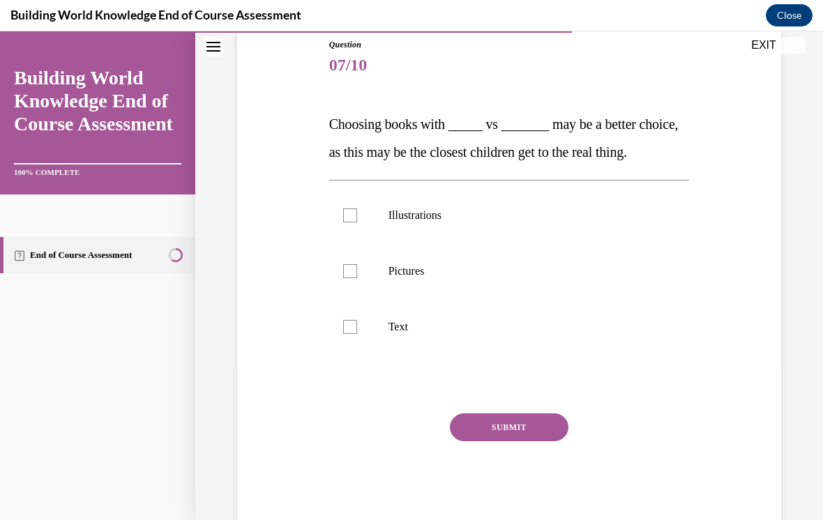
click at [350, 290] on label "Pictures" at bounding box center [509, 271] width 361 height 56
click at [350, 278] on input "Pictures" at bounding box center [350, 271] width 14 height 14
checkbox input "true"
click at [469, 442] on button "SUBMIT" at bounding box center [509, 428] width 119 height 28
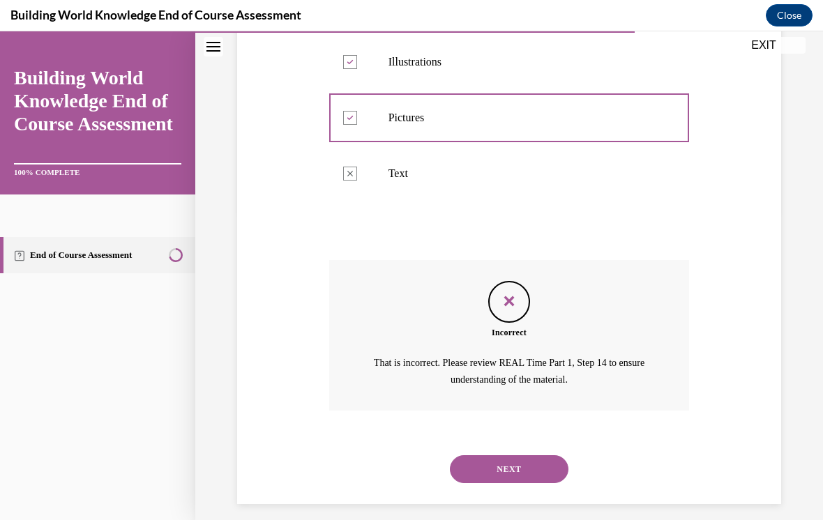
click at [476, 484] on button "NEXT" at bounding box center [509, 470] width 119 height 28
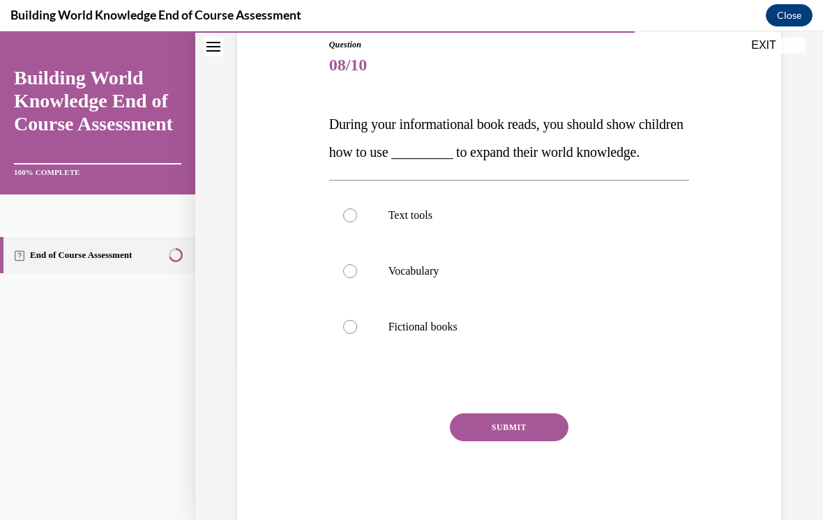
click at [352, 355] on label "Fictional books" at bounding box center [509, 327] width 361 height 56
click at [352, 334] on input "Fictional books" at bounding box center [350, 327] width 14 height 14
radio input "true"
click at [474, 442] on button "SUBMIT" at bounding box center [509, 428] width 119 height 28
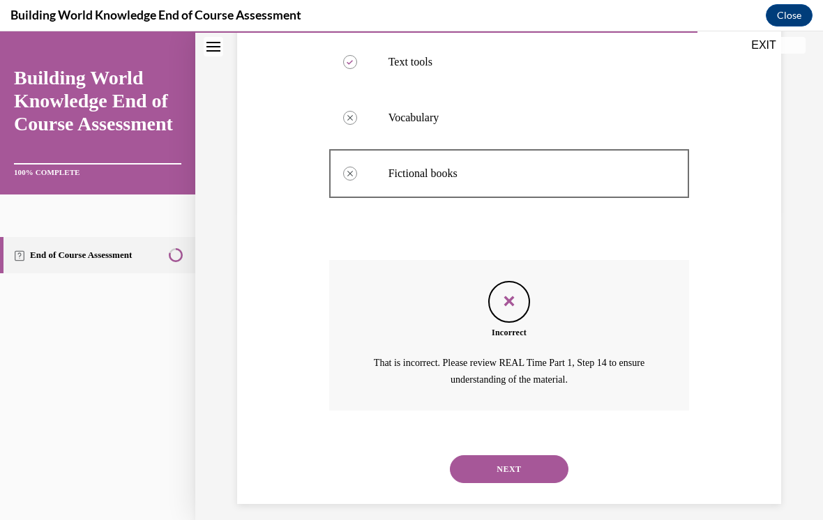
click at [472, 479] on button "NEXT" at bounding box center [509, 470] width 119 height 28
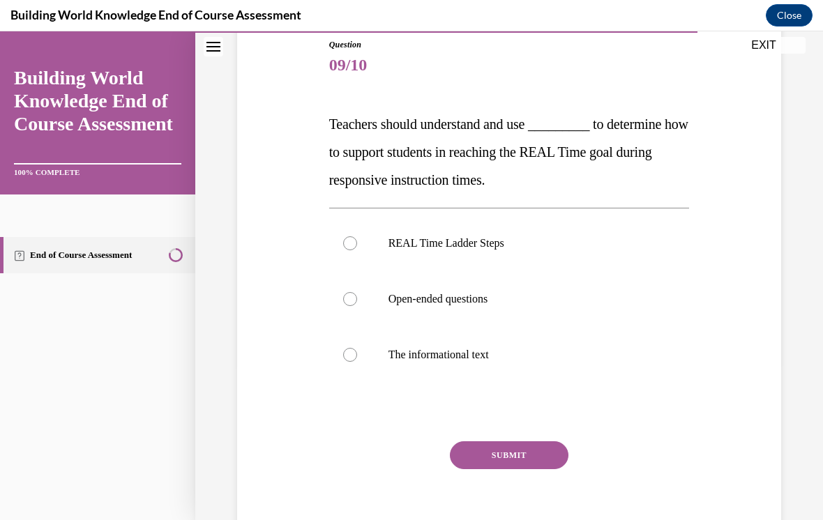
click at [481, 454] on button "SUBMIT" at bounding box center [509, 456] width 119 height 28
click at [351, 297] on div at bounding box center [350, 299] width 14 height 14
click at [351, 297] on input "Open-ended questions" at bounding box center [350, 299] width 14 height 14
radio input "true"
click at [472, 454] on button "SUBMIT" at bounding box center [509, 456] width 119 height 28
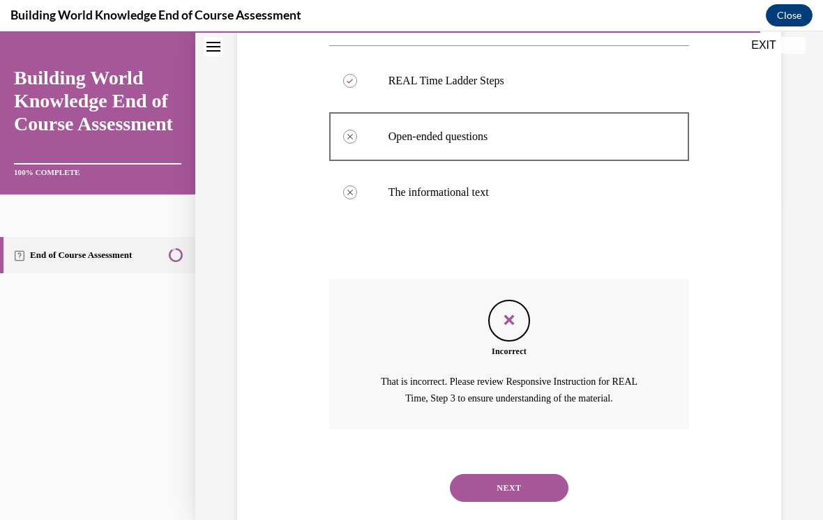
scroll to position [318, 0]
click at [478, 474] on button "NEXT" at bounding box center [509, 488] width 119 height 28
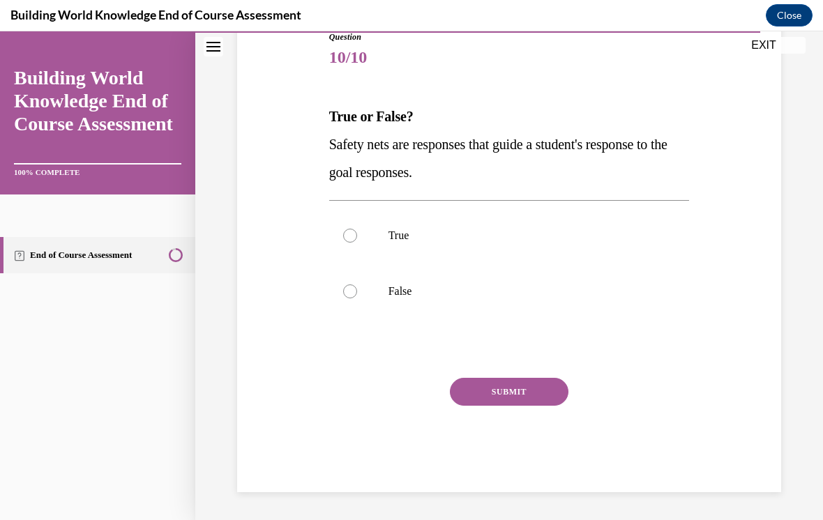
scroll to position [0, 0]
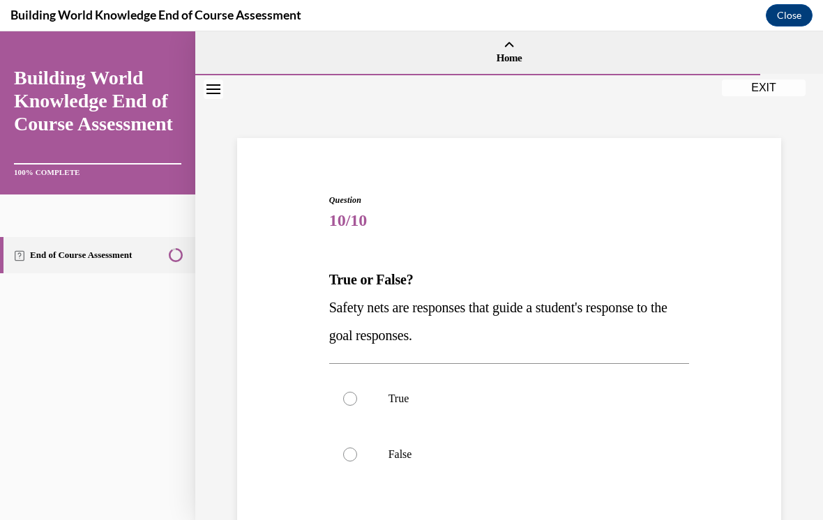
click at [347, 403] on div at bounding box center [350, 399] width 14 height 14
click at [347, 403] on input "True" at bounding box center [350, 399] width 14 height 14
radio input "true"
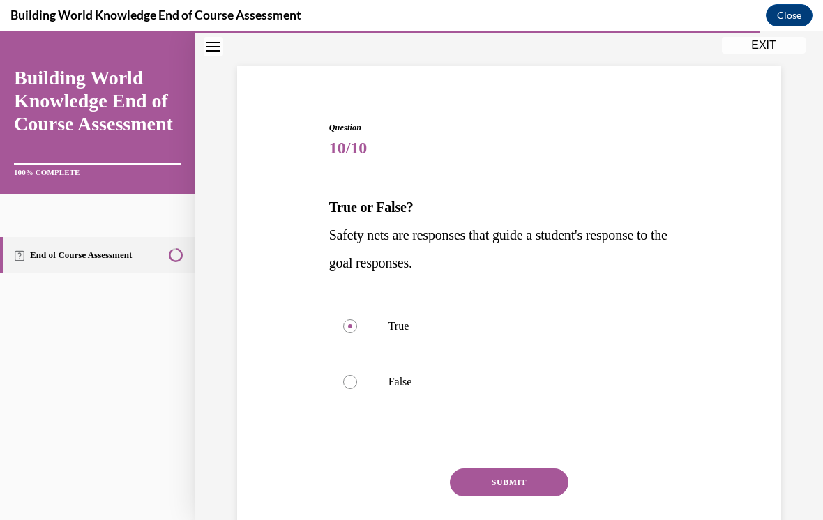
click at [490, 488] on button "SUBMIT" at bounding box center [509, 483] width 119 height 28
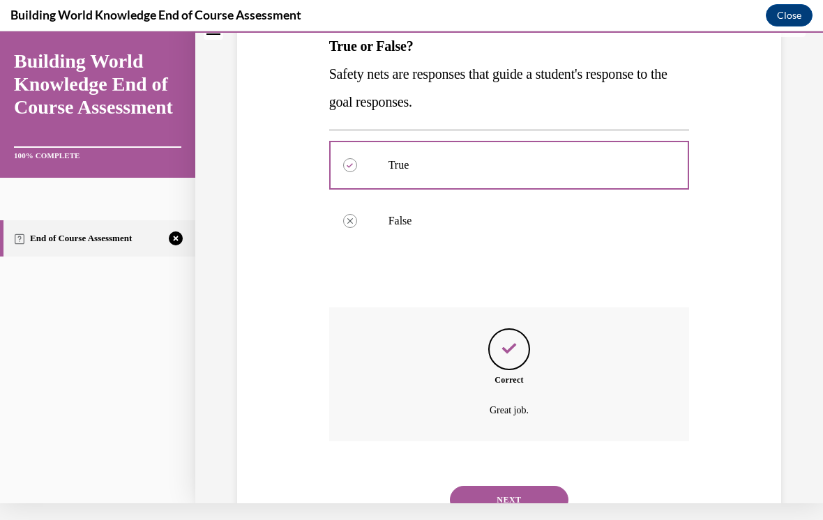
scroll to position [237, 0]
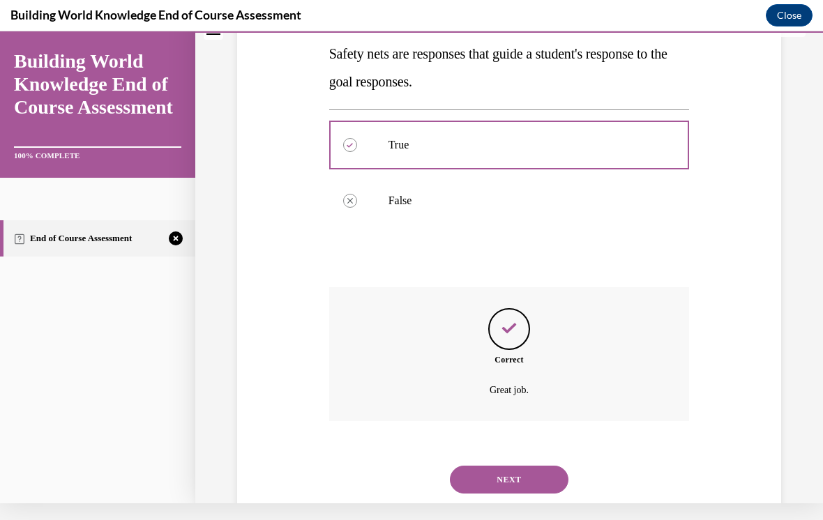
click at [468, 466] on button "NEXT" at bounding box center [509, 480] width 119 height 28
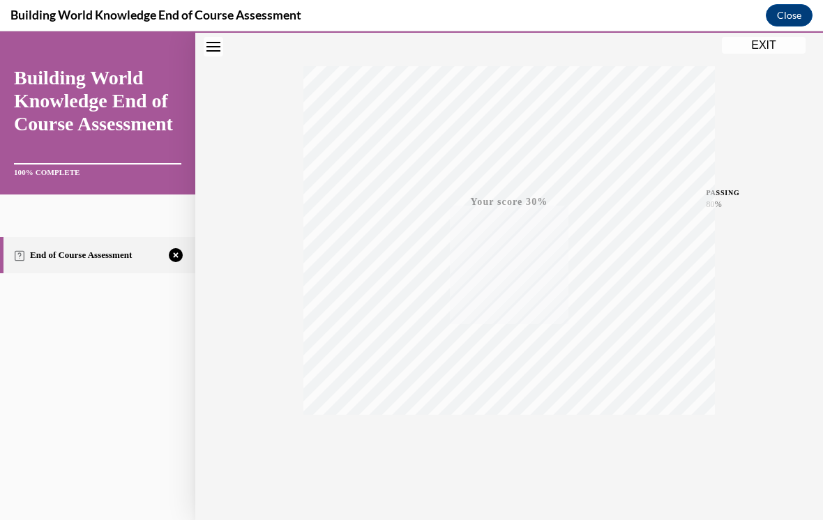
scroll to position [204, 0]
click at [508, 450] on icon "button" at bounding box center [510, 456] width 50 height 15
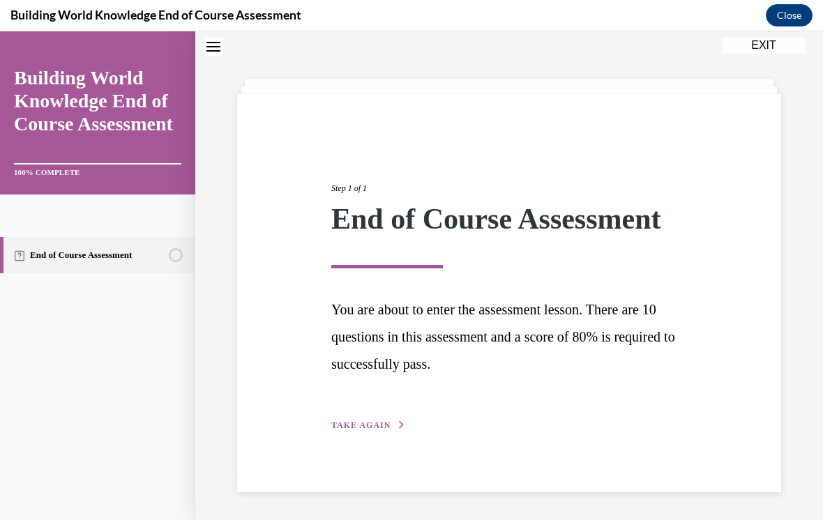
click at [364, 440] on div "Step 1 of 1 End of Course Assessment You are about to enter the assessment less…" at bounding box center [509, 293] width 544 height 398
click at [361, 422] on span "TAKE AGAIN" at bounding box center [360, 426] width 59 height 10
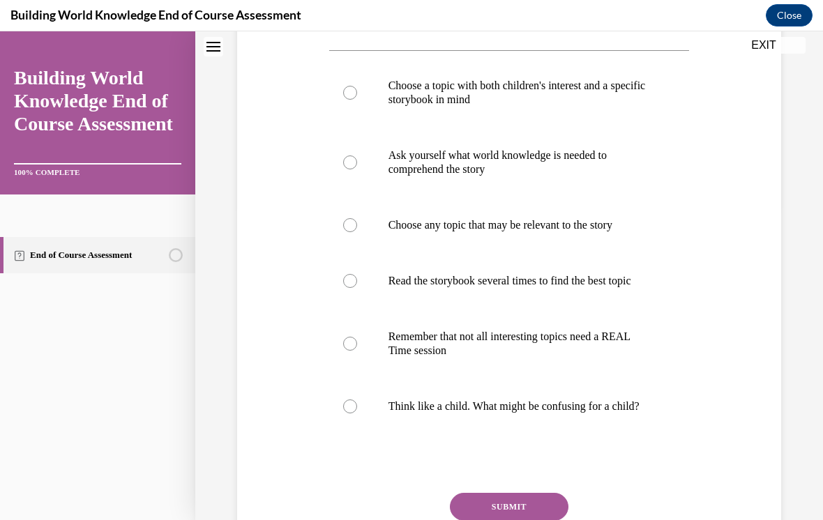
scroll to position [313, 0]
click at [356, 235] on label "Choose any topic that may be relevant to the story" at bounding box center [509, 225] width 361 height 56
click at [356, 232] on input "Choose any topic that may be relevant to the story" at bounding box center [350, 225] width 14 height 14
radio input "true"
click at [465, 516] on button "SUBMIT" at bounding box center [509, 507] width 119 height 28
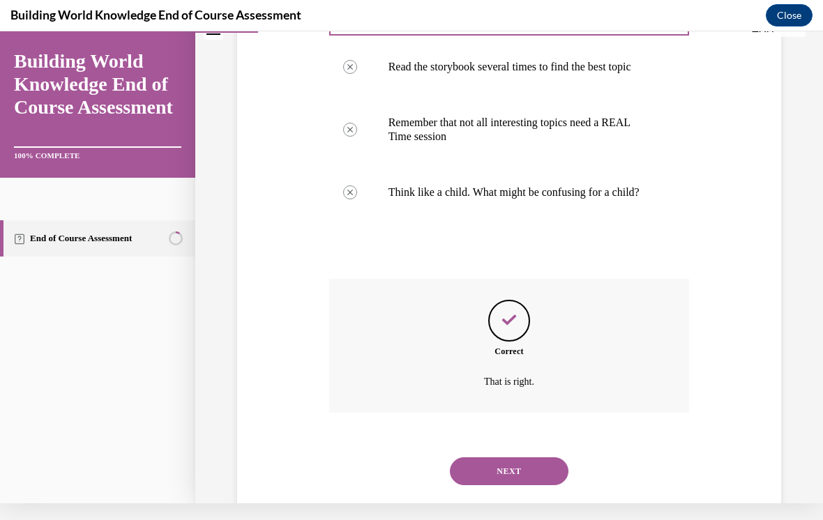
scroll to position [516, 0]
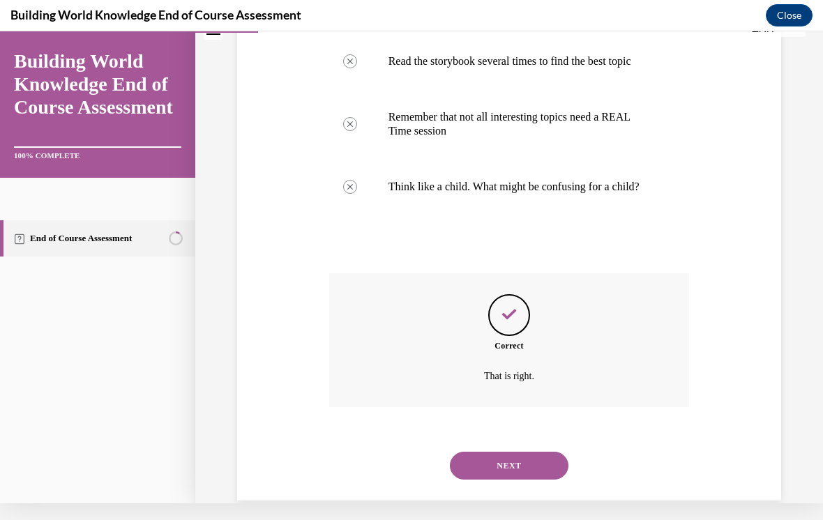
click at [474, 463] on button "NEXT" at bounding box center [509, 466] width 119 height 28
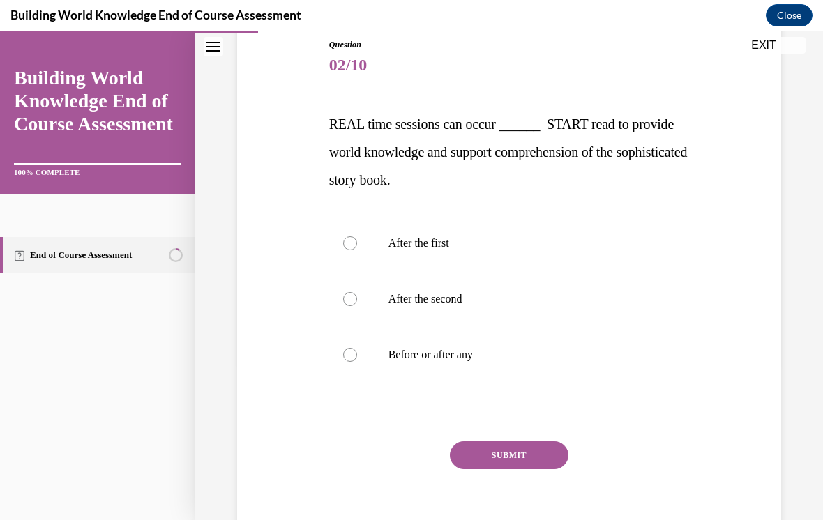
click at [360, 353] on label "Before or after any" at bounding box center [509, 355] width 361 height 56
click at [357, 353] on input "Before or after any" at bounding box center [350, 355] width 14 height 14
radio input "true"
click at [483, 468] on button "SUBMIT" at bounding box center [509, 456] width 119 height 28
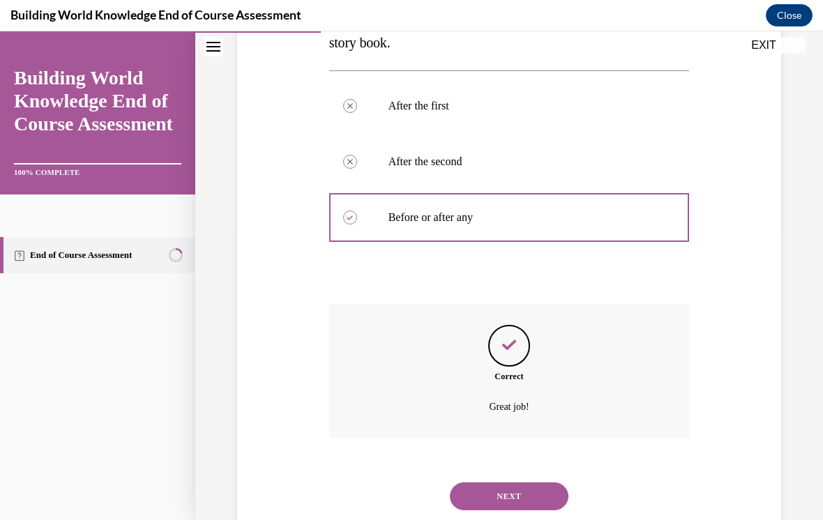
click at [474, 483] on button "NEXT" at bounding box center [509, 497] width 119 height 28
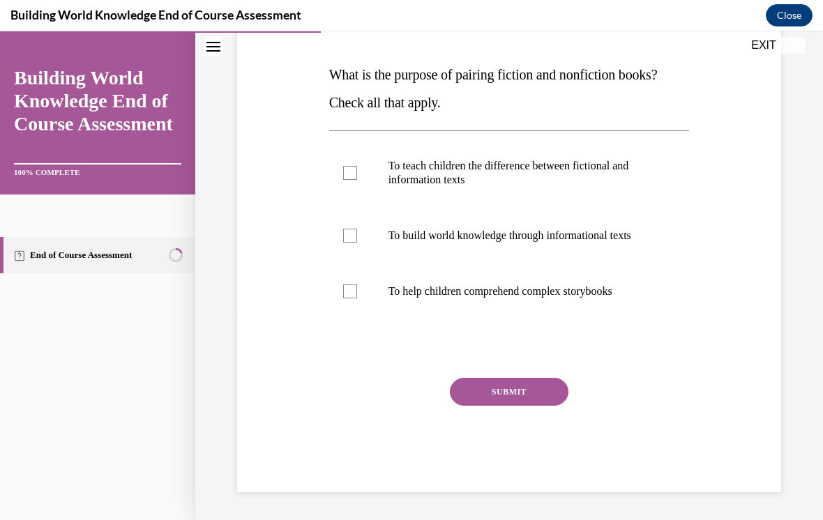
scroll to position [155, 0]
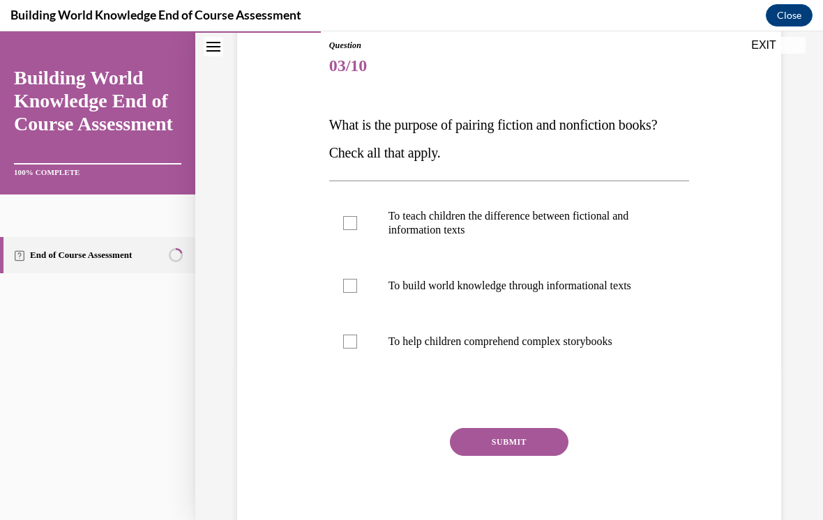
click at [362, 291] on label "To build world knowledge through informational texts" at bounding box center [509, 286] width 361 height 56
click at [357, 291] on input "To build world knowledge through informational texts" at bounding box center [350, 286] width 14 height 14
checkbox input "true"
click at [355, 341] on div at bounding box center [350, 342] width 14 height 14
click at [355, 341] on input "To help children comprehend complex storybooks" at bounding box center [350, 342] width 14 height 14
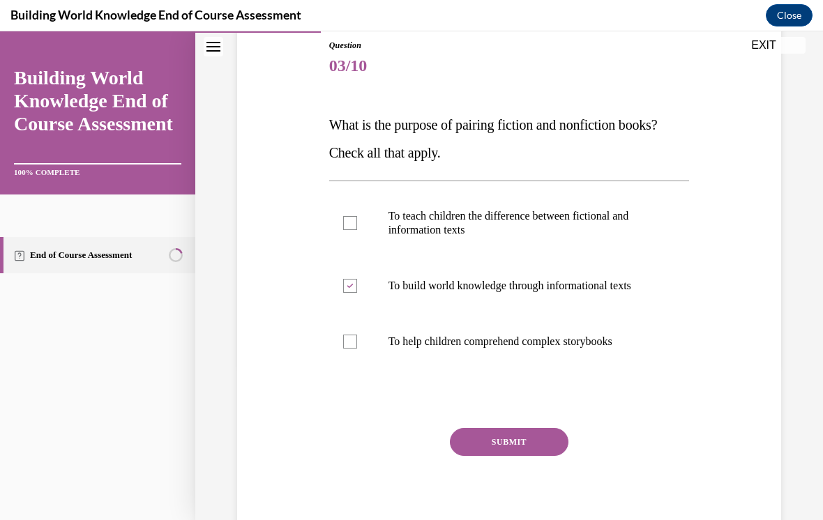
checkbox input "true"
click at [493, 454] on button "SUBMIT" at bounding box center [509, 442] width 119 height 28
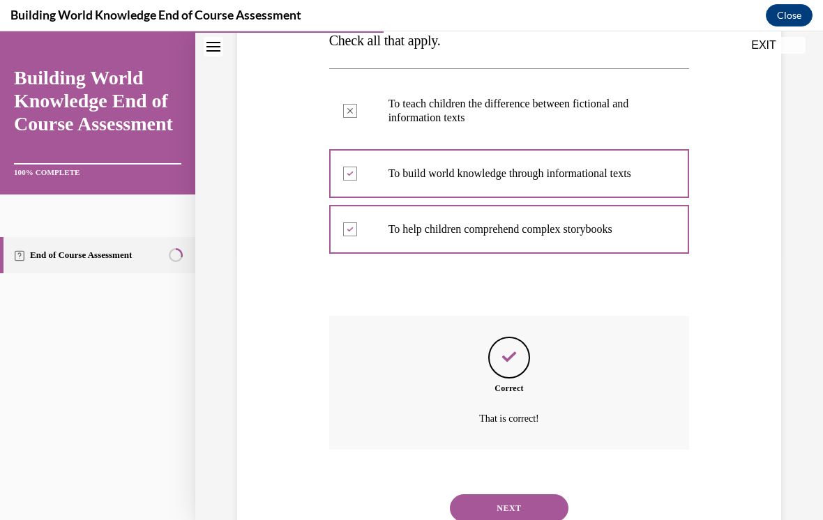
scroll to position [279, 0]
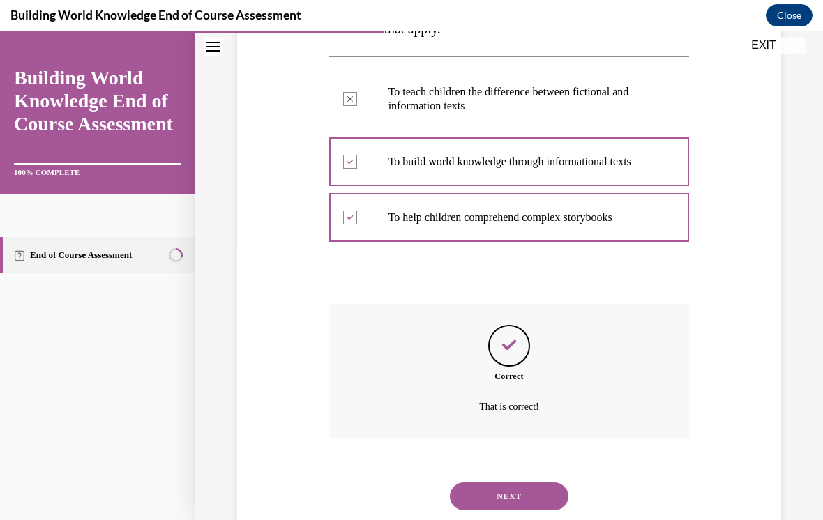
click at [496, 486] on button "NEXT" at bounding box center [509, 497] width 119 height 28
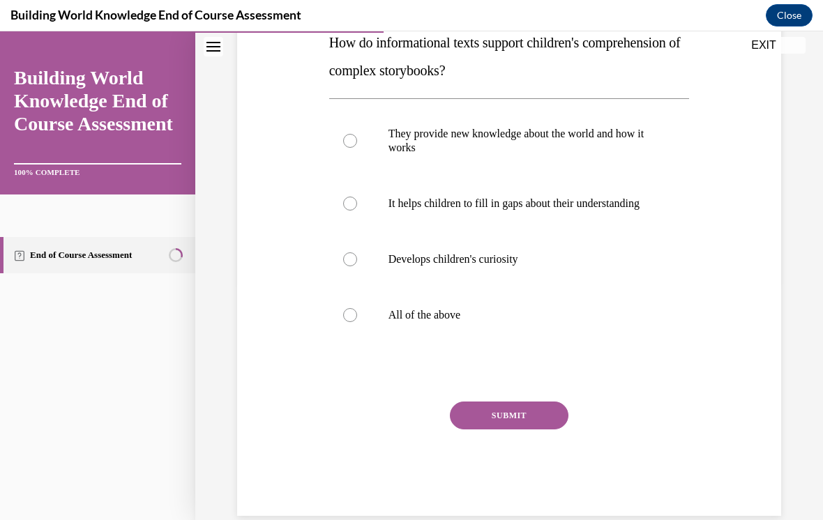
scroll to position [237, 0]
click at [345, 323] on div at bounding box center [350, 316] width 14 height 14
click at [345, 323] on input "All of the above" at bounding box center [350, 316] width 14 height 14
radio input "true"
click at [490, 430] on button "SUBMIT" at bounding box center [509, 417] width 119 height 28
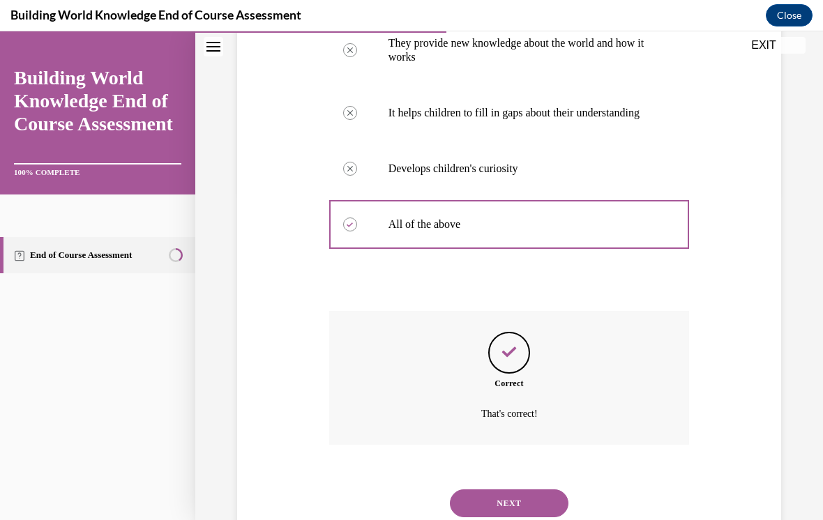
scroll to position [349, 0]
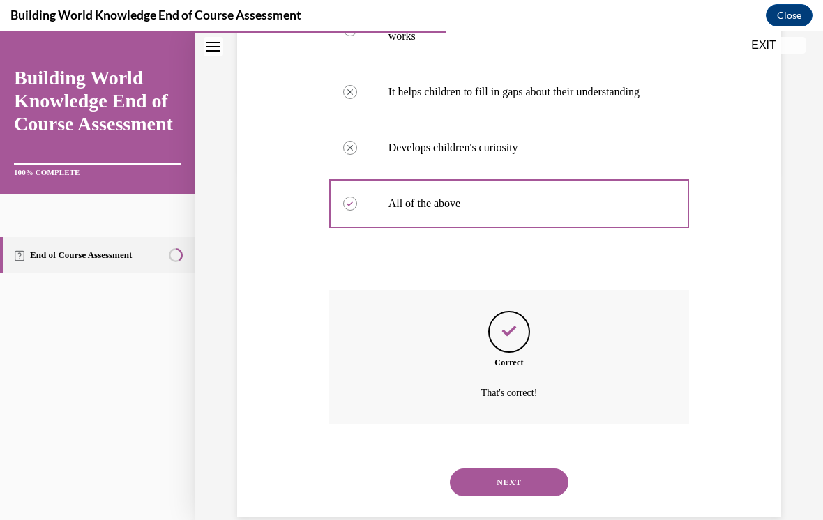
click at [482, 481] on button "NEXT" at bounding box center [509, 483] width 119 height 28
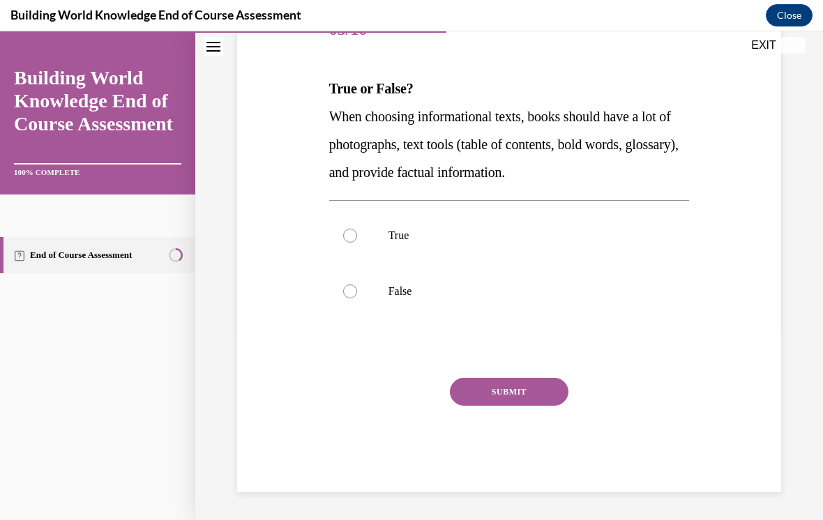
scroll to position [153, 0]
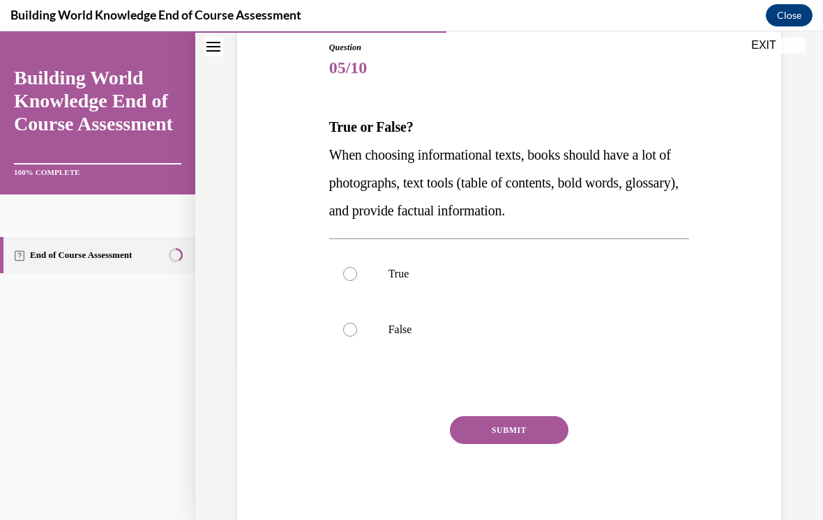
click at [352, 273] on div at bounding box center [350, 274] width 14 height 14
click at [352, 273] on input "True" at bounding box center [350, 274] width 14 height 14
radio input "true"
click at [491, 433] on button "SUBMIT" at bounding box center [509, 431] width 119 height 28
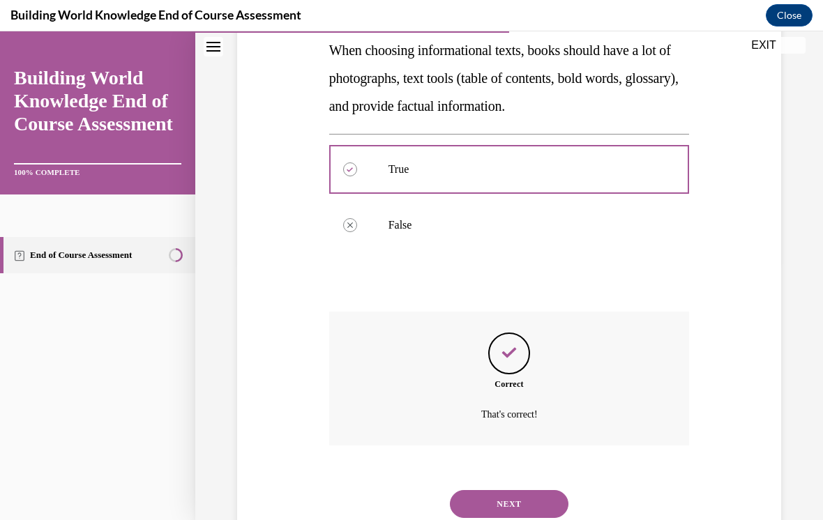
scroll to position [265, 0]
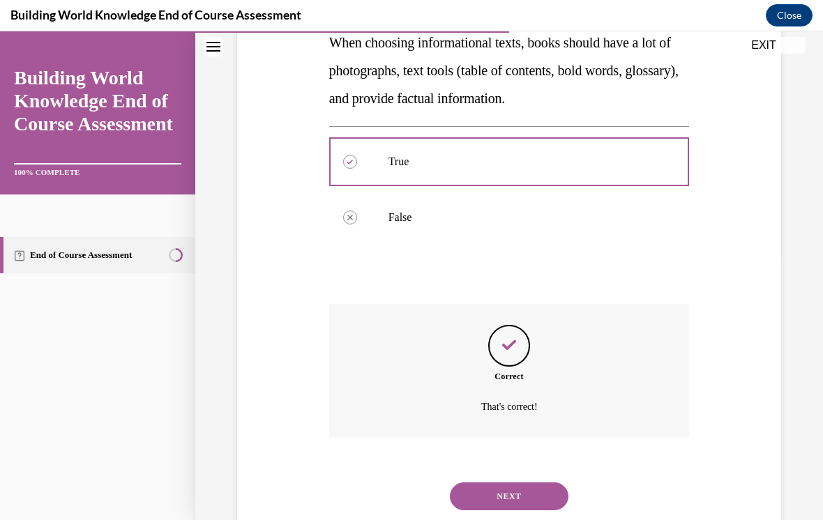
click at [490, 484] on button "NEXT" at bounding box center [509, 497] width 119 height 28
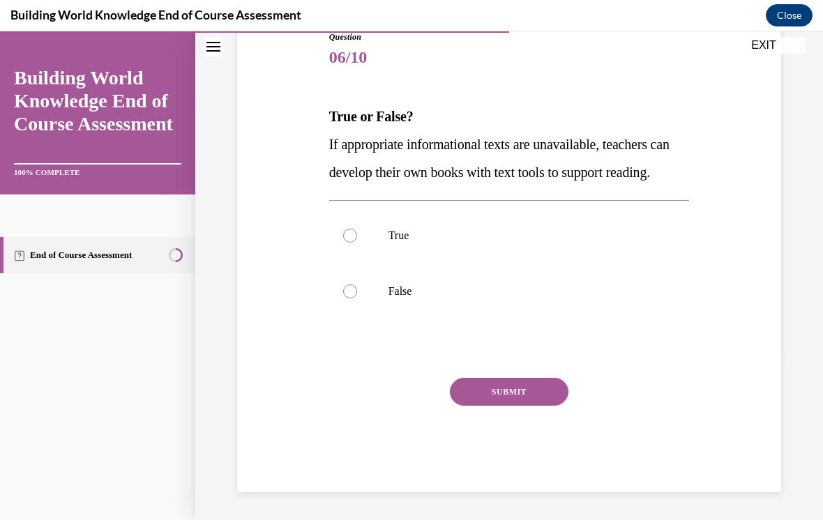
scroll to position [153, 0]
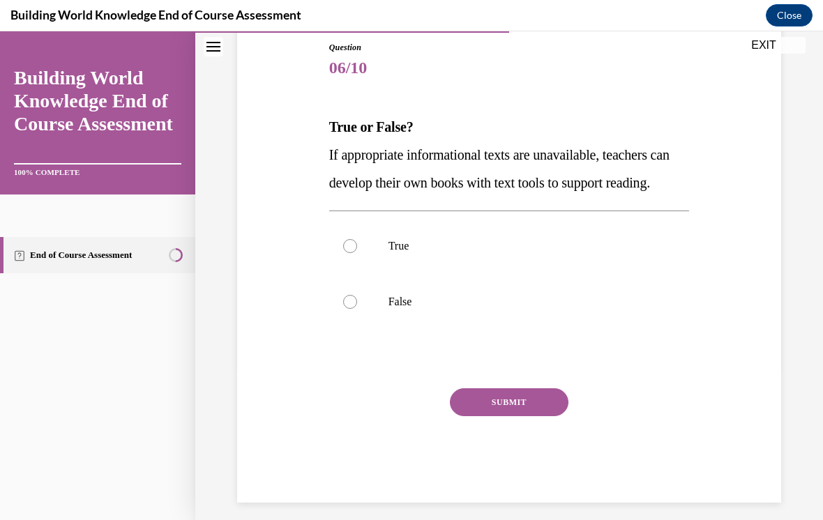
click at [351, 253] on div at bounding box center [350, 246] width 14 height 14
click at [351, 253] on input "True" at bounding box center [350, 246] width 14 height 14
radio input "true"
click at [475, 417] on button "SUBMIT" at bounding box center [509, 403] width 119 height 28
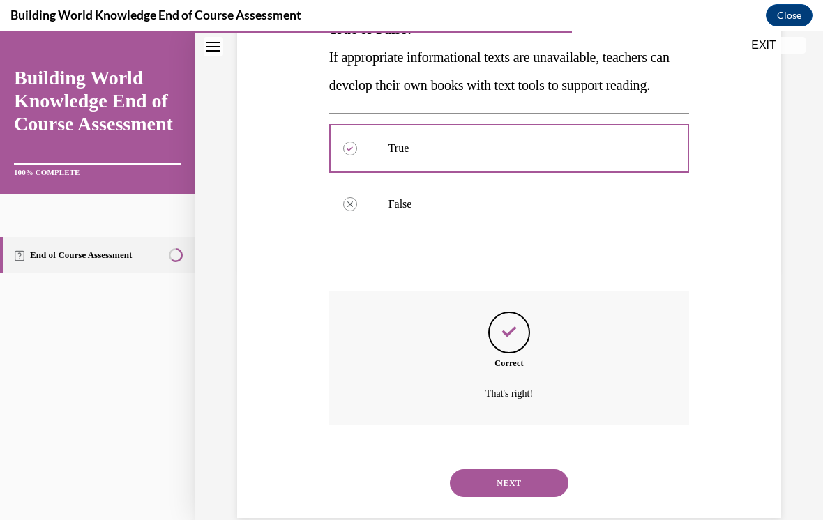
scroll to position [265, 0]
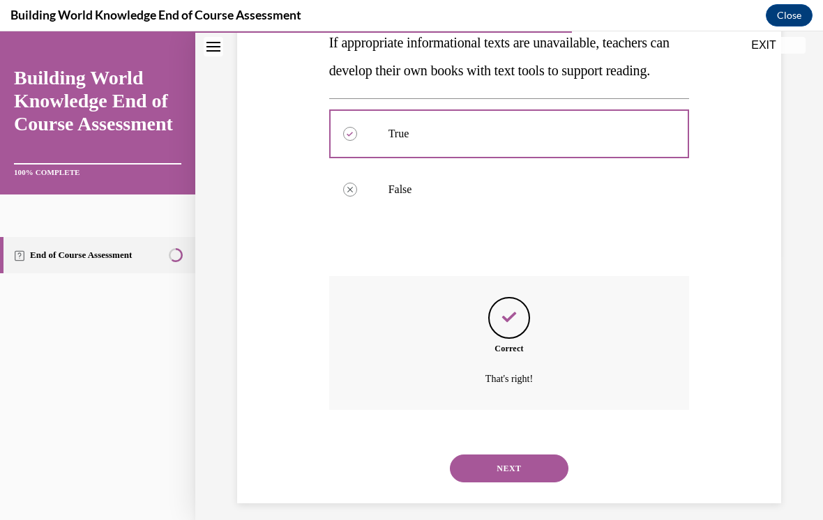
click at [484, 479] on button "NEXT" at bounding box center [509, 469] width 119 height 28
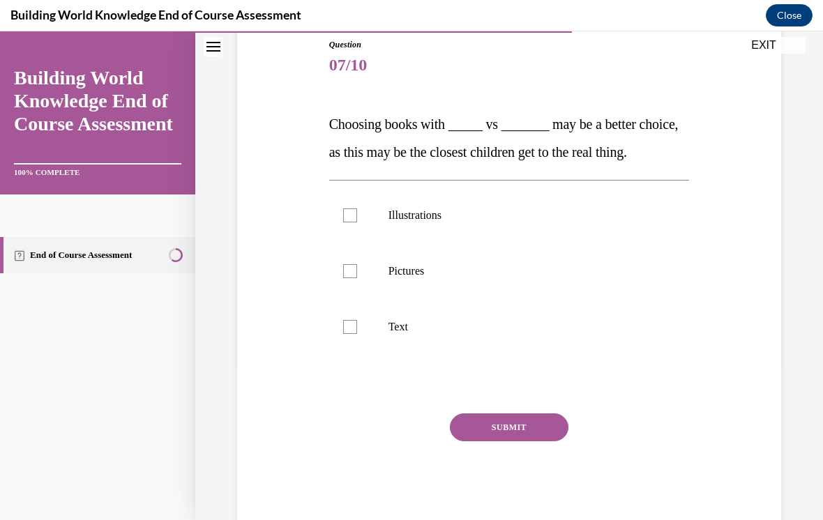
click at [359, 299] on label "Pictures" at bounding box center [509, 271] width 361 height 56
click at [357, 278] on input "Pictures" at bounding box center [350, 271] width 14 height 14
checkbox input "true"
click at [358, 235] on label "Illustrations" at bounding box center [509, 216] width 361 height 56
click at [357, 223] on input "Illustrations" at bounding box center [350, 216] width 14 height 14
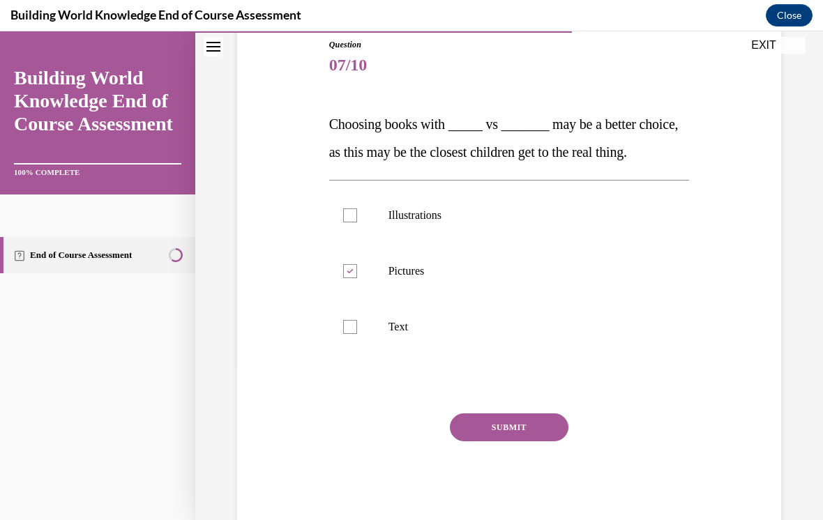
checkbox input "true"
click at [490, 442] on button "SUBMIT" at bounding box center [509, 428] width 119 height 28
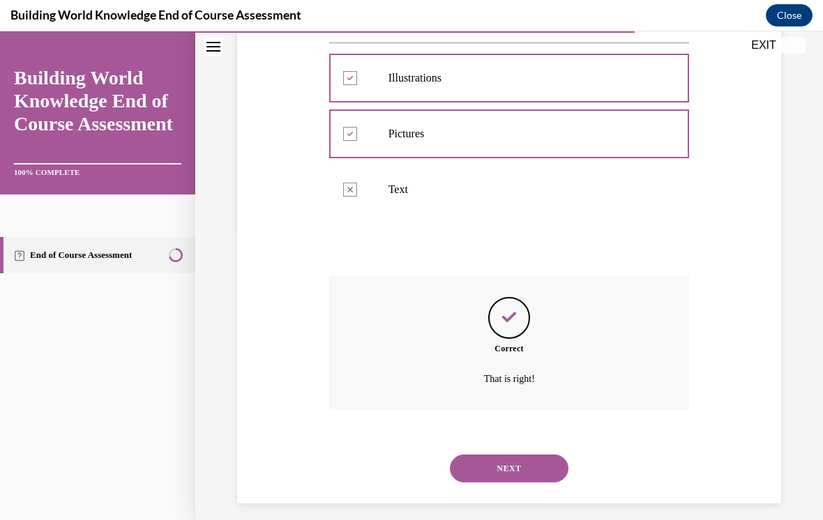
click at [477, 477] on button "NEXT" at bounding box center [509, 469] width 119 height 28
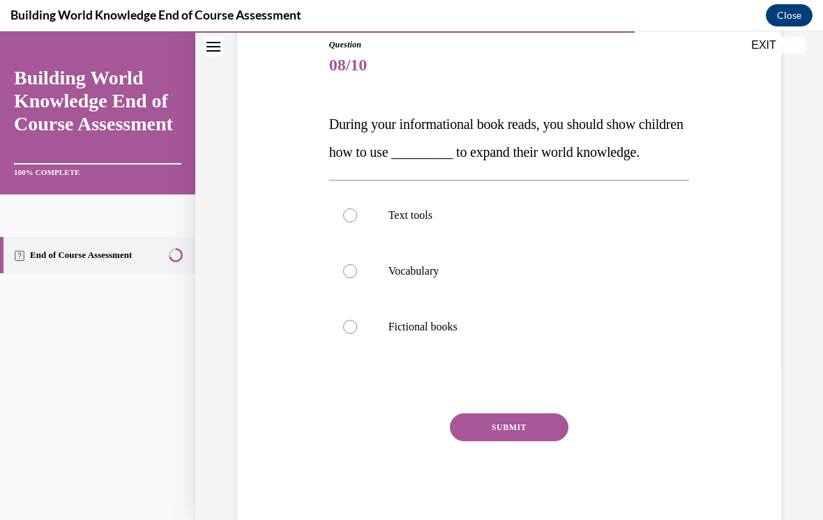
click at [345, 223] on div at bounding box center [350, 216] width 14 height 14
click at [345, 223] on input "Text tools" at bounding box center [350, 216] width 14 height 14
radio input "true"
click at [484, 442] on button "SUBMIT" at bounding box center [509, 428] width 119 height 28
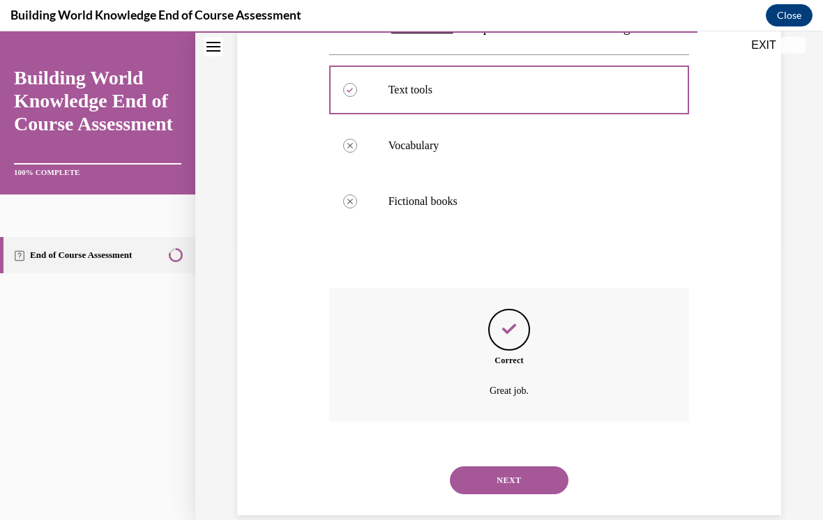
scroll to position [293, 0]
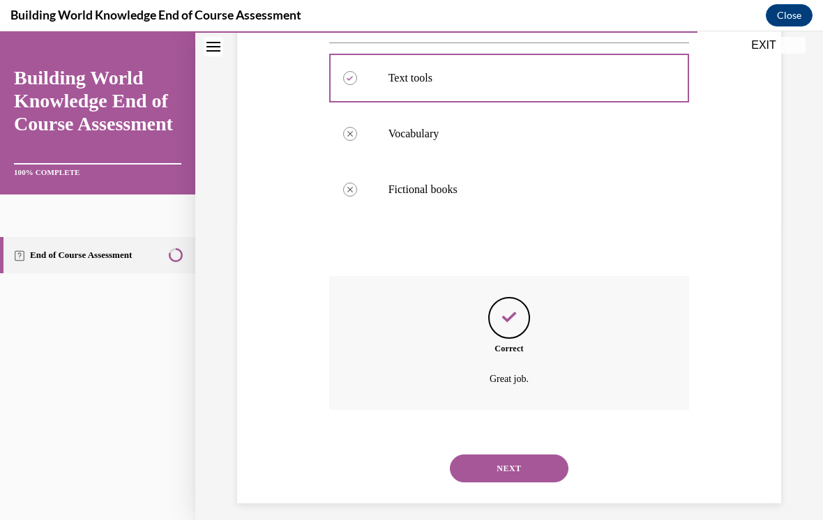
click at [484, 477] on button "NEXT" at bounding box center [509, 469] width 119 height 28
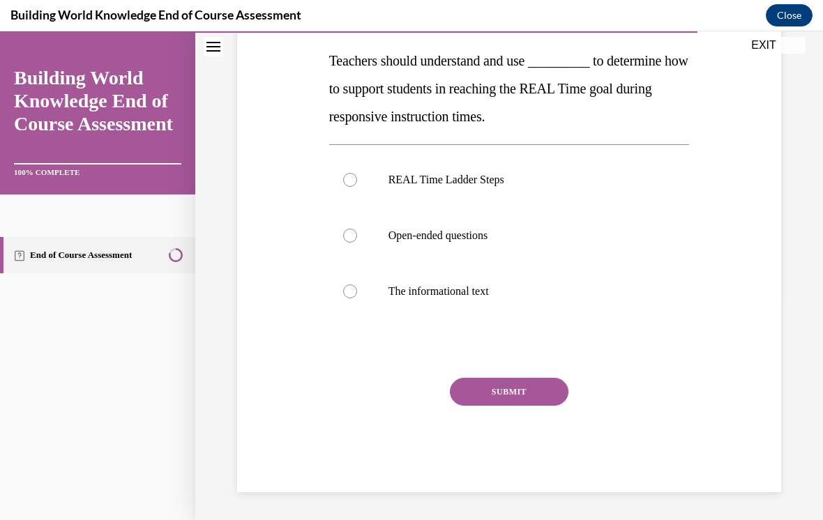
scroll to position [156, 0]
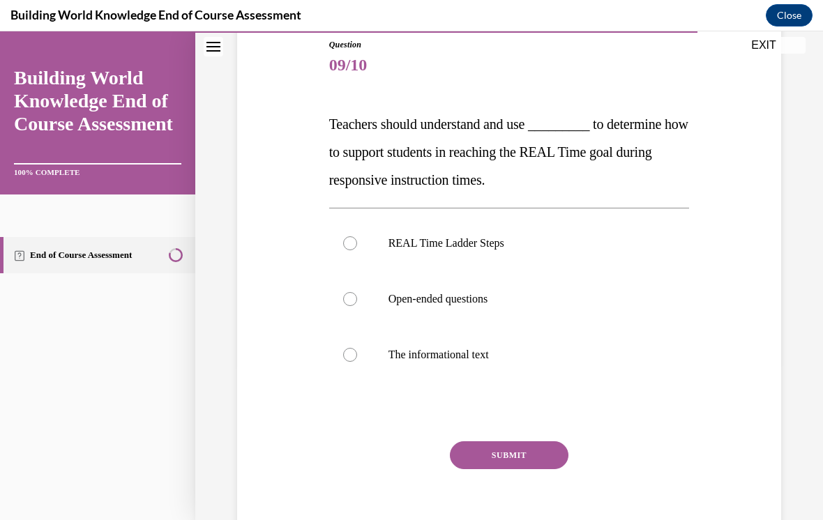
click at [356, 241] on div at bounding box center [350, 244] width 14 height 14
click at [356, 241] on input "REAL Time Ladder Steps" at bounding box center [350, 244] width 14 height 14
radio input "true"
click at [483, 450] on button "SUBMIT" at bounding box center [509, 456] width 119 height 28
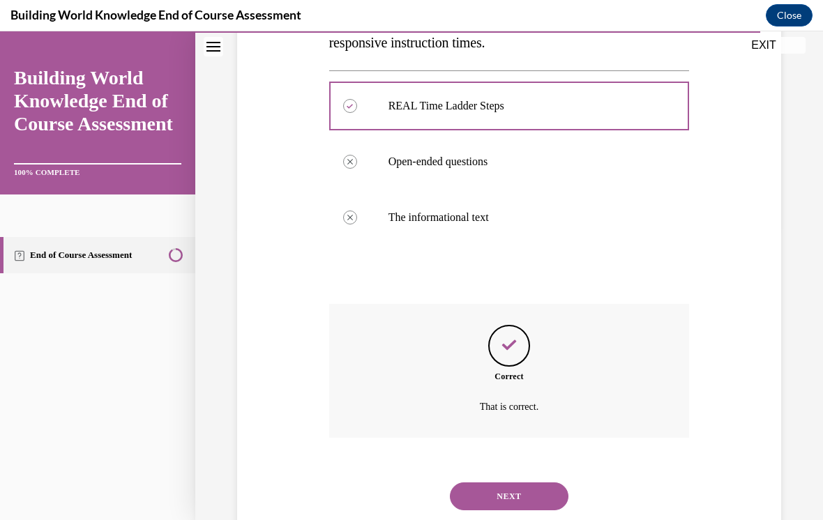
click at [474, 483] on button "NEXT" at bounding box center [509, 497] width 119 height 28
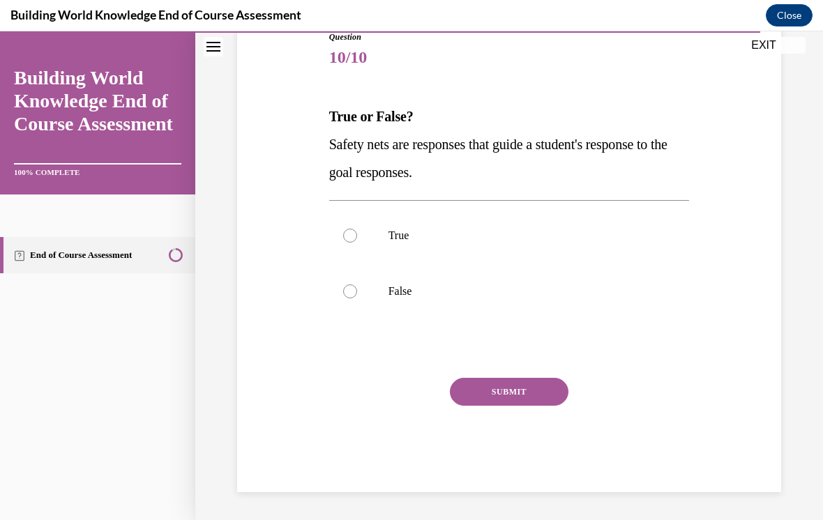
scroll to position [125, 0]
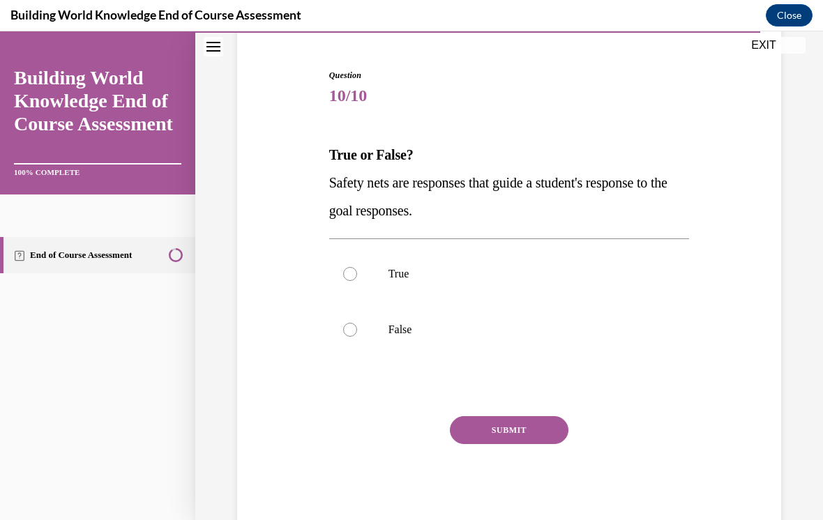
click at [355, 276] on div at bounding box center [350, 274] width 14 height 14
click at [355, 276] on input "True" at bounding box center [350, 274] width 14 height 14
radio input "true"
click at [478, 428] on button "SUBMIT" at bounding box center [509, 431] width 119 height 28
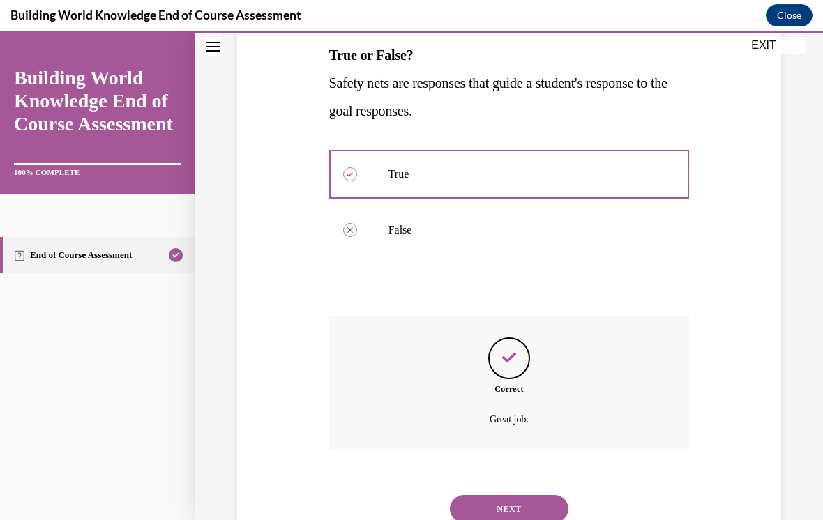
scroll to position [237, 0]
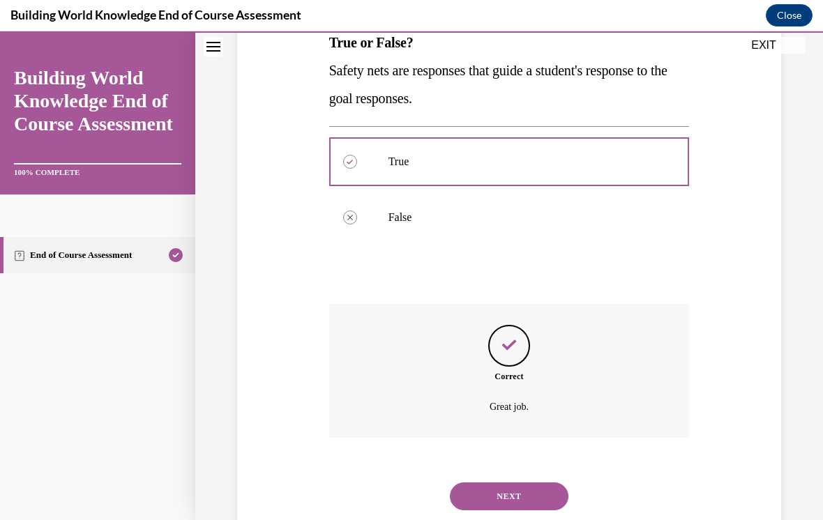
click at [476, 483] on button "NEXT" at bounding box center [509, 497] width 119 height 28
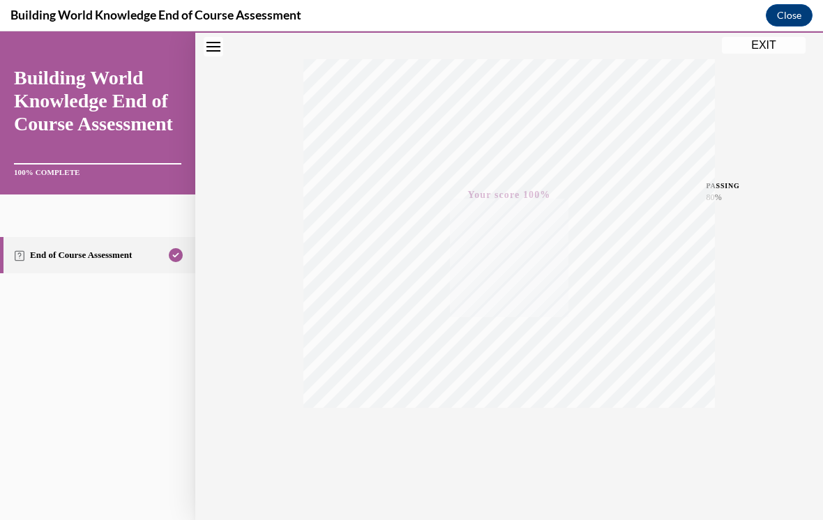
scroll to position [207, 0]
click at [745, 39] on button "EXIT" at bounding box center [764, 45] width 84 height 17
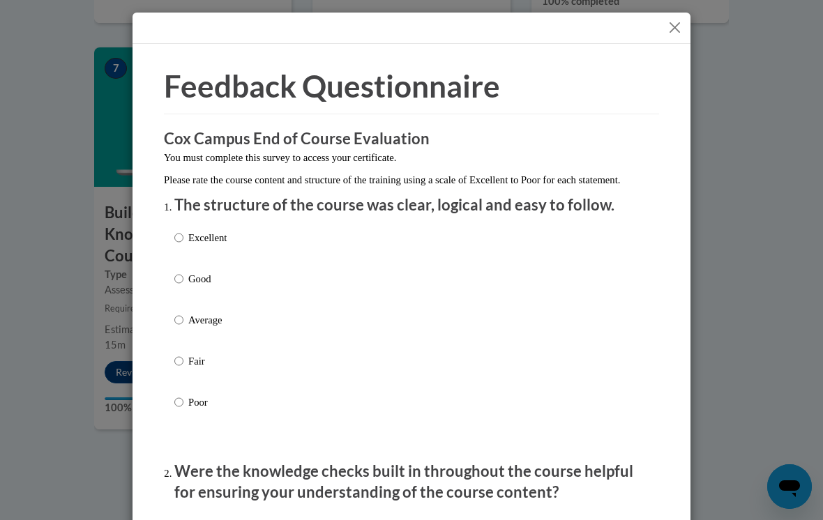
scroll to position [0, 0]
click at [672, 24] on button "Close" at bounding box center [674, 27] width 17 height 17
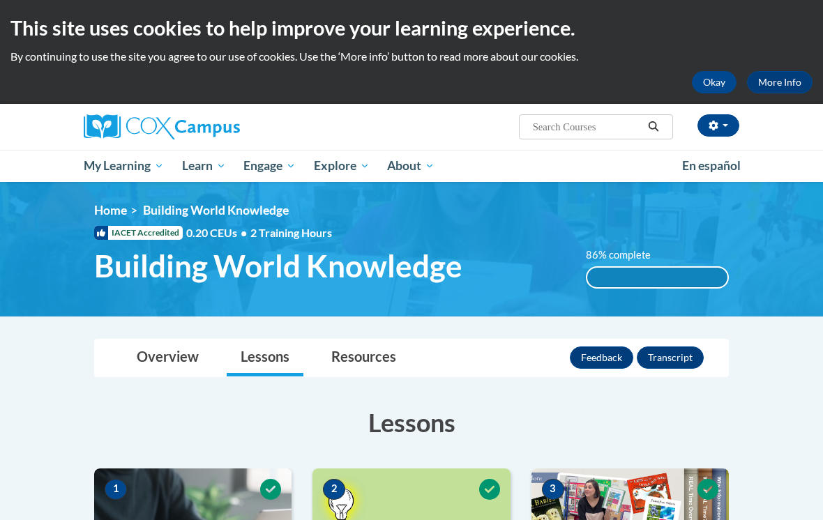
click at [152, 358] on link "Overview" at bounding box center [168, 358] width 90 height 37
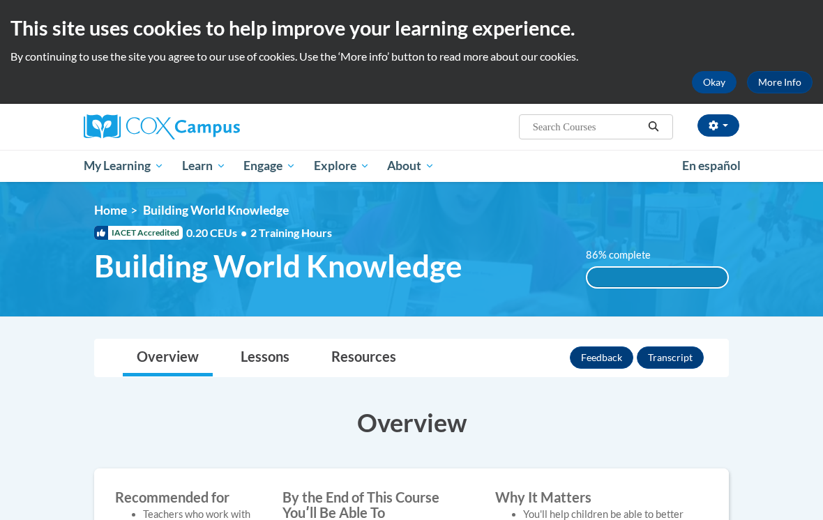
click at [167, 354] on link "Overview" at bounding box center [168, 358] width 90 height 37
click at [274, 354] on link "Lessons" at bounding box center [265, 358] width 77 height 37
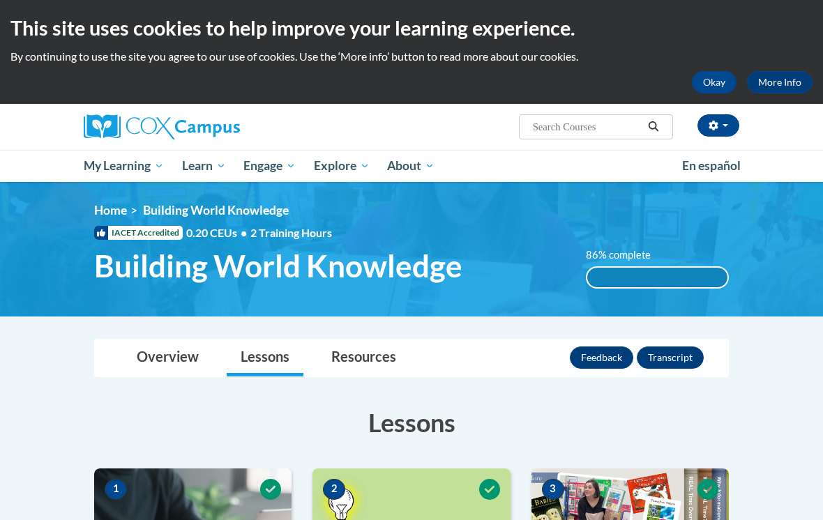
click at [0, 0] on span "My Course Progress" at bounding box center [0, 0] width 0 height 0
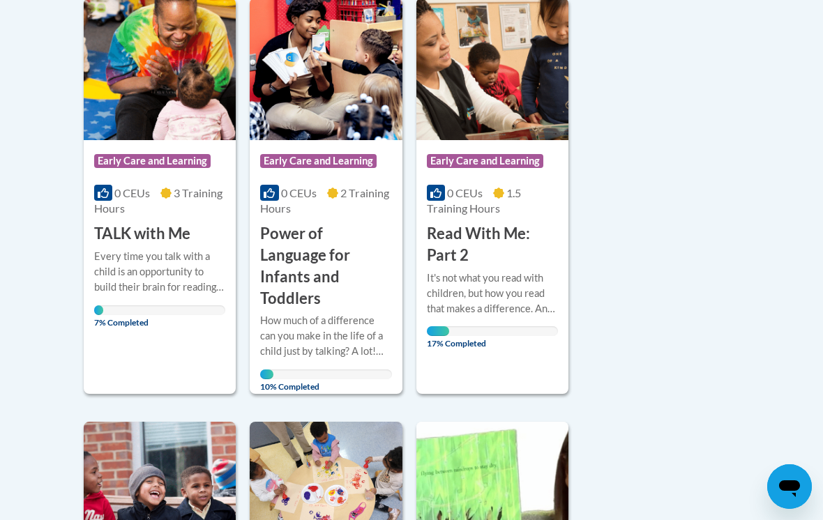
scroll to position [368, 0]
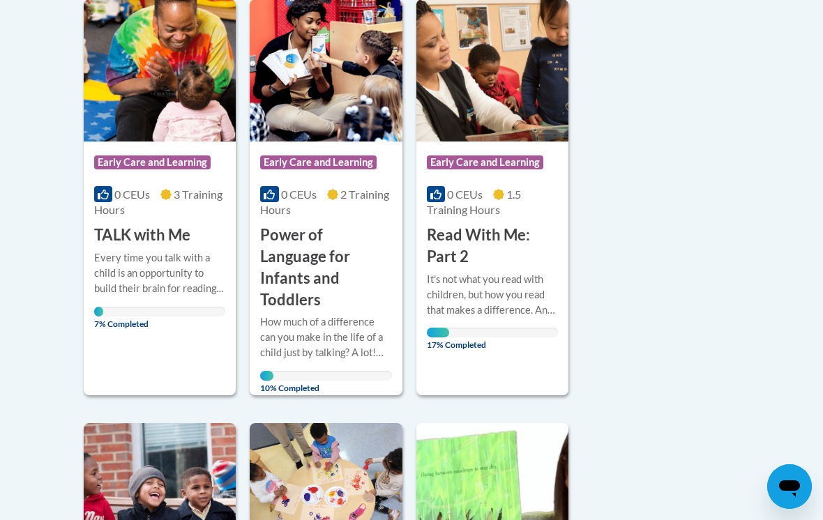
click at [450, 288] on div "It's not what you read with children, but how you read that makes a difference.…" at bounding box center [492, 295] width 131 height 46
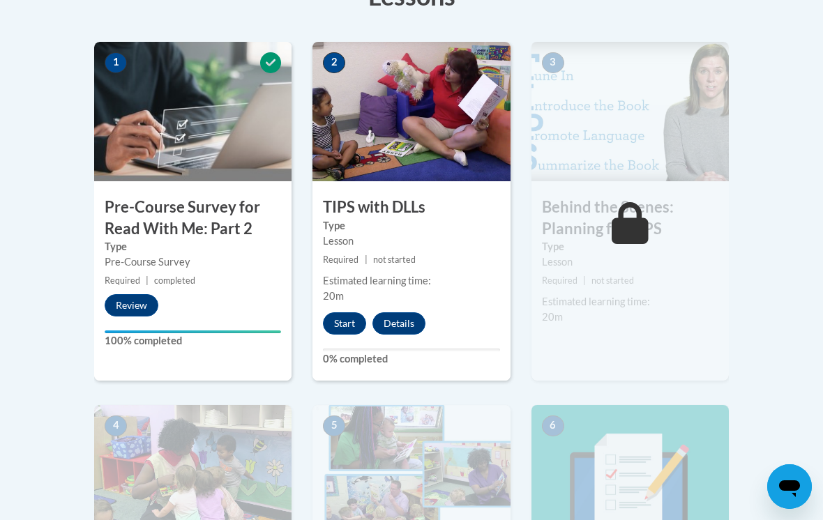
scroll to position [558, 0]
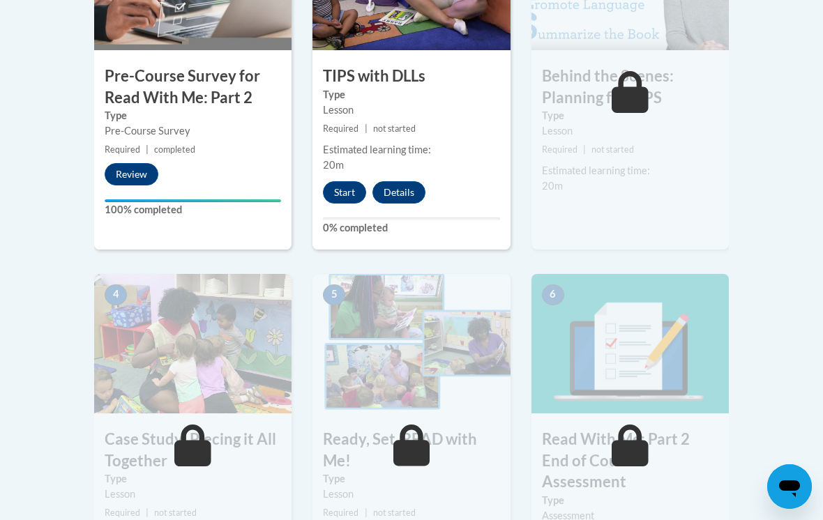
click at [349, 183] on button "Start" at bounding box center [344, 192] width 43 height 22
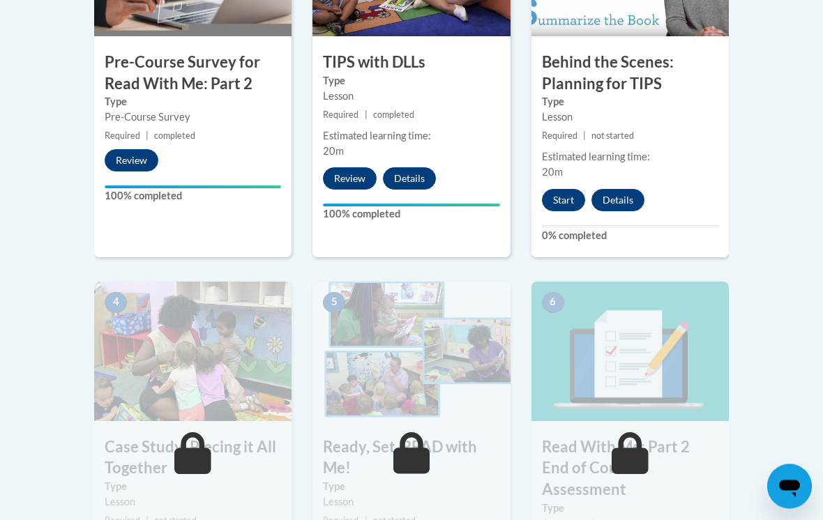
click at [555, 207] on button "Start" at bounding box center [563, 201] width 43 height 22
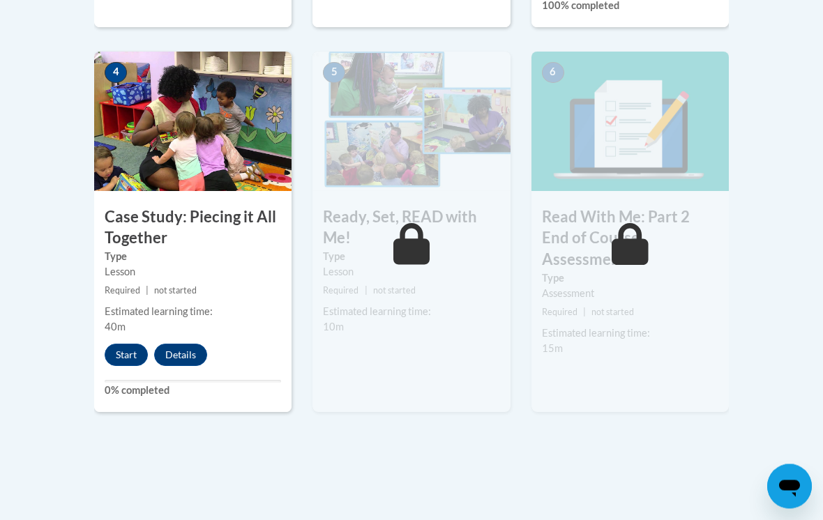
click at [120, 350] on button "Start" at bounding box center [126, 356] width 43 height 22
